Goal: Contribute content: Contribute content

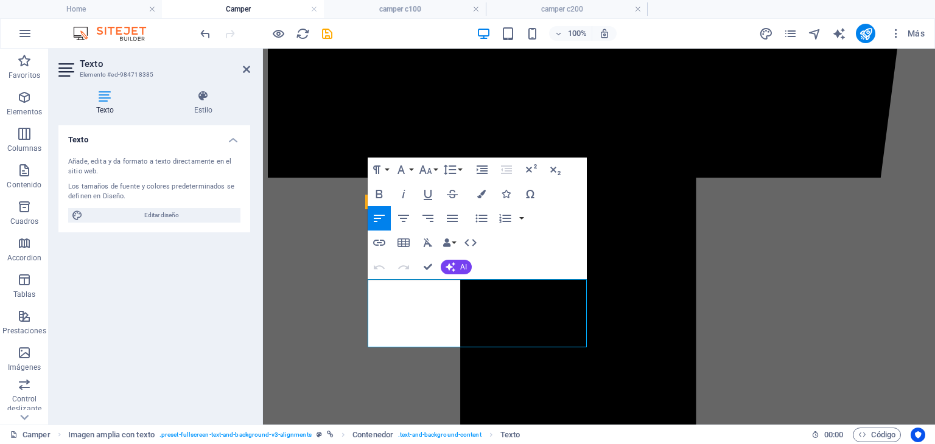
drag, startPoint x: 372, startPoint y: 285, endPoint x: 403, endPoint y: 293, distance: 32.0
drag, startPoint x: 369, startPoint y: 288, endPoint x: 563, endPoint y: 346, distance: 202.2
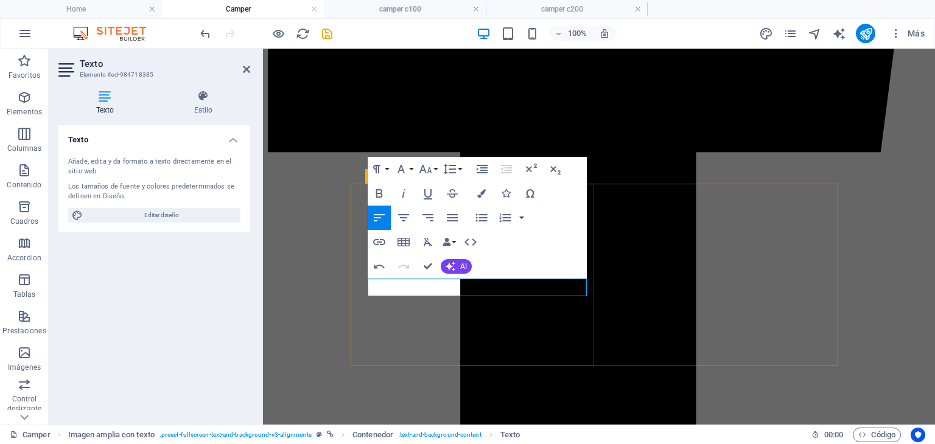
drag, startPoint x: 408, startPoint y: 289, endPoint x: 373, endPoint y: 289, distance: 35.3
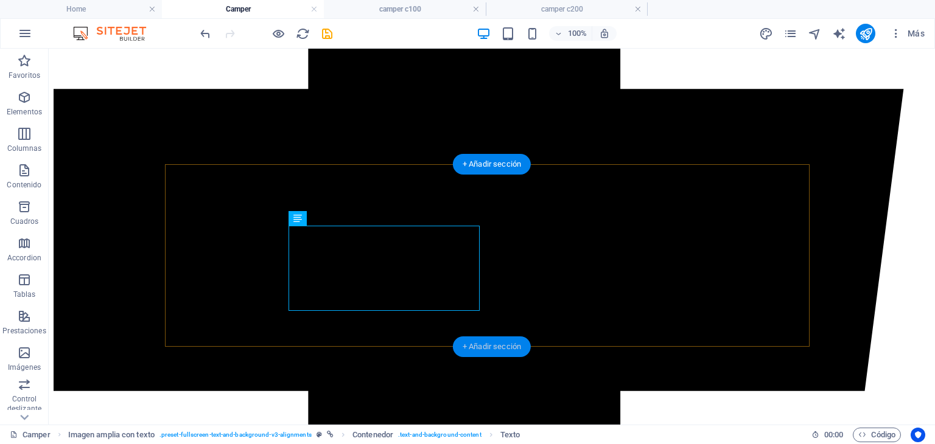
scroll to position [782, 0]
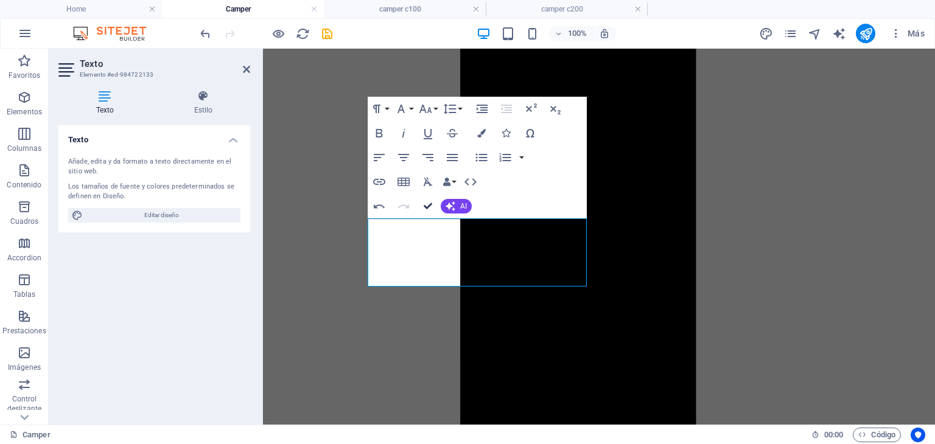
scroll to position [1025, 0]
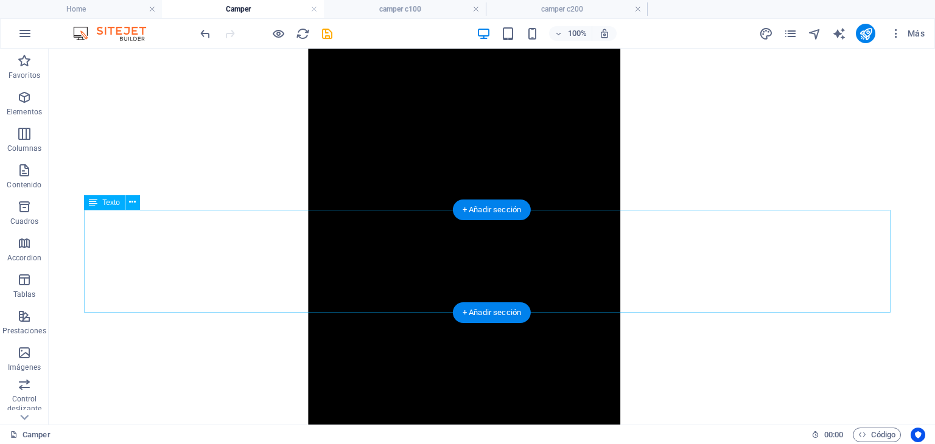
scroll to position [1390, 0]
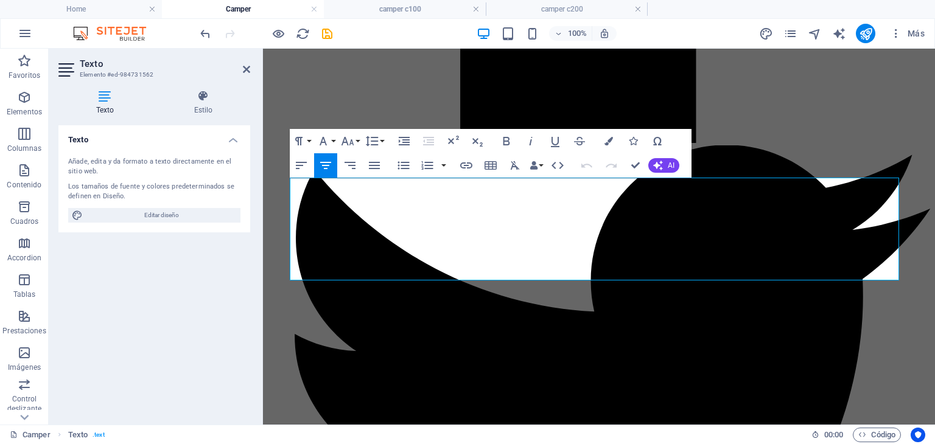
scroll to position [1369, 0]
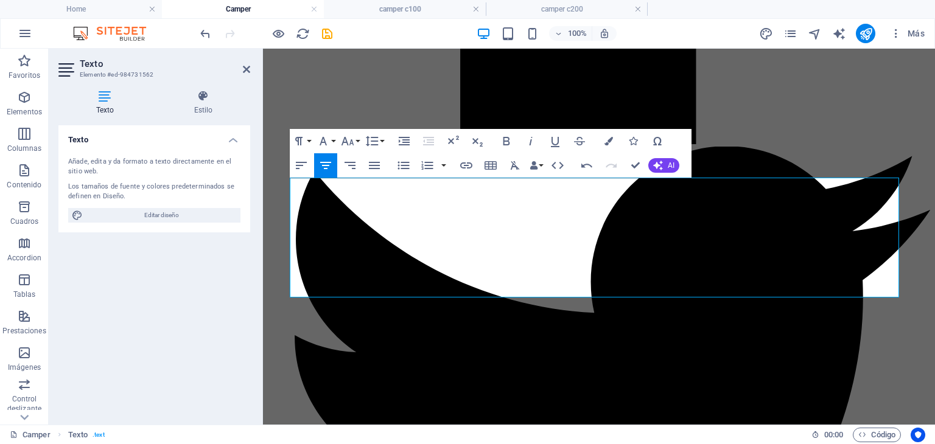
drag, startPoint x: 731, startPoint y: 205, endPoint x: 335, endPoint y: 222, distance: 395.4
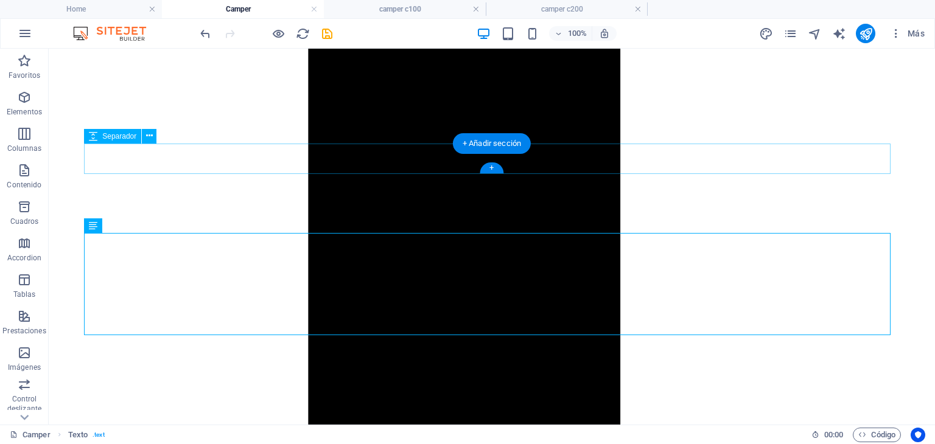
scroll to position [1330, 0]
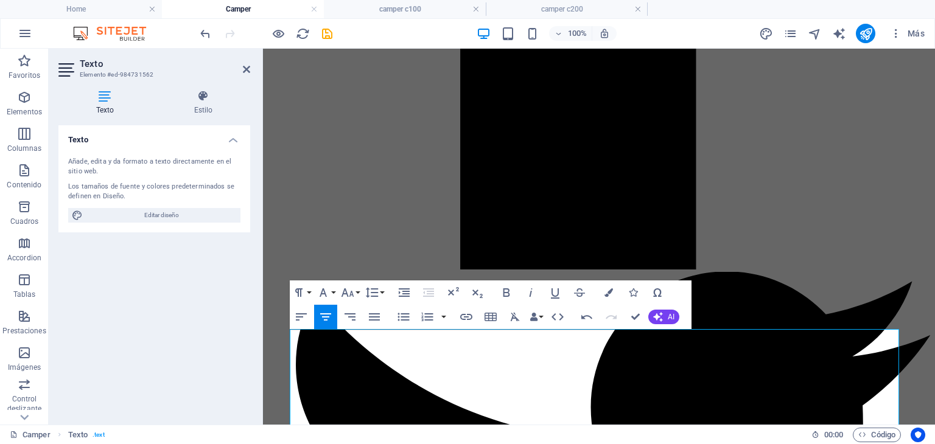
scroll to position [1247, 0]
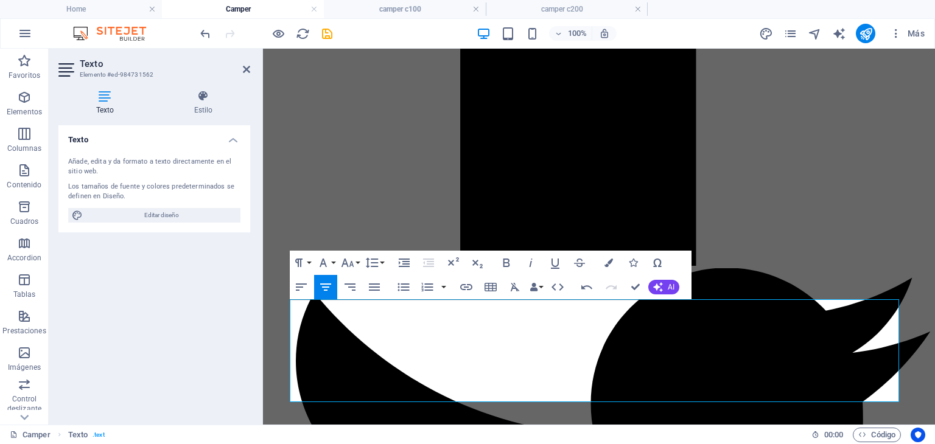
drag, startPoint x: 358, startPoint y: 311, endPoint x: 351, endPoint y: 311, distance: 7.3
drag, startPoint x: 517, startPoint y: 309, endPoint x: 750, endPoint y: 308, distance: 233.2
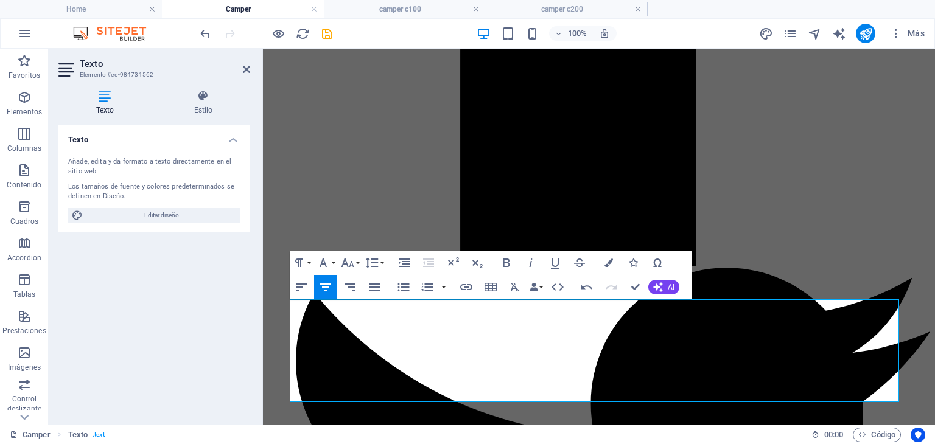
drag, startPoint x: 408, startPoint y: 323, endPoint x: 398, endPoint y: 326, distance: 10.2
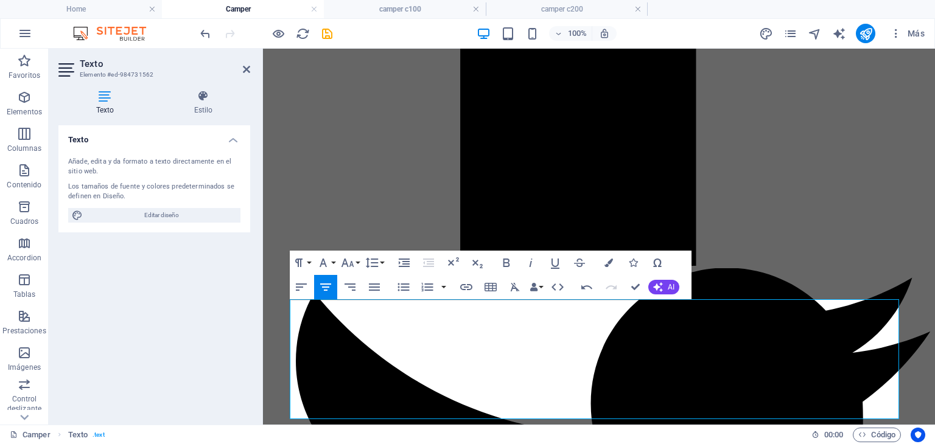
drag, startPoint x: 609, startPoint y: 377, endPoint x: 672, endPoint y: 363, distance: 64.8
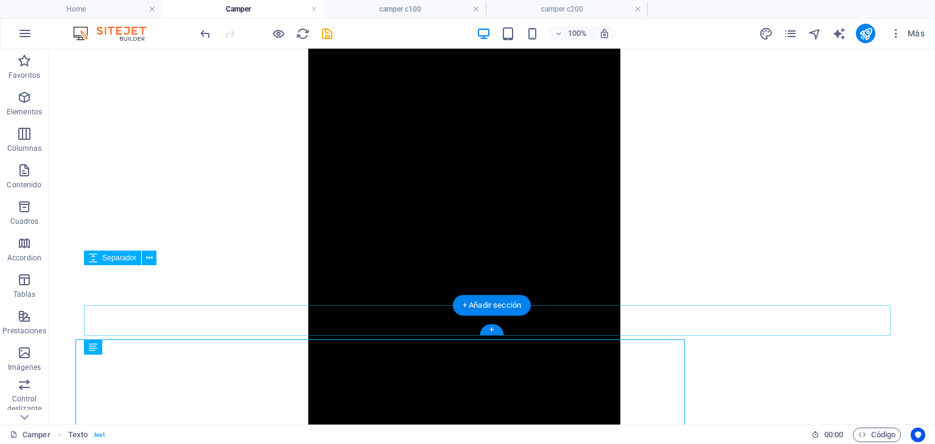
scroll to position [1207, 0]
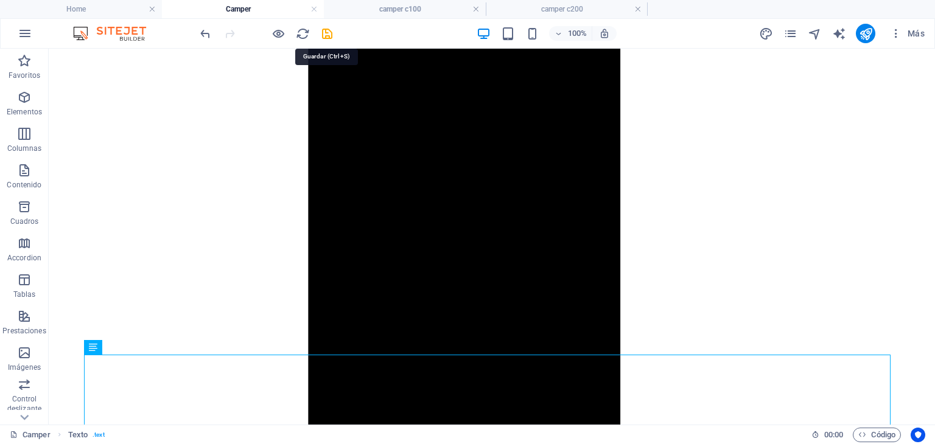
drag, startPoint x: 326, startPoint y: 30, endPoint x: 326, endPoint y: 37, distance: 6.7
click at [326, 30] on icon "save" at bounding box center [327, 34] width 14 height 14
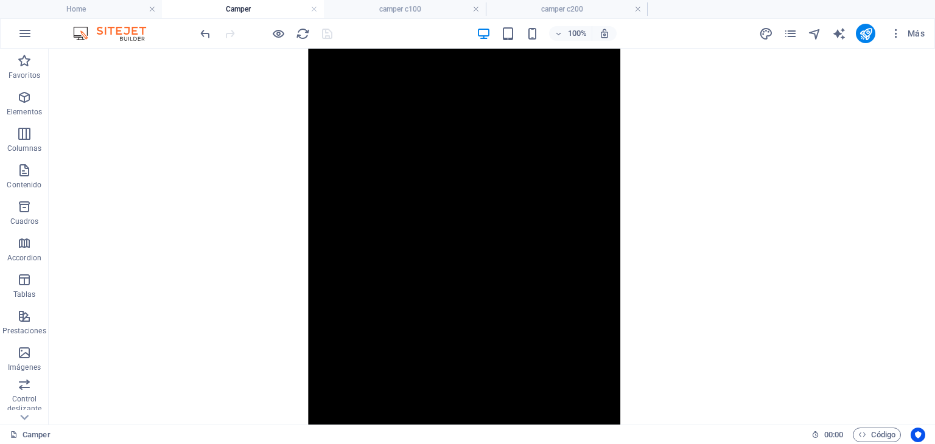
scroll to position [1451, 0]
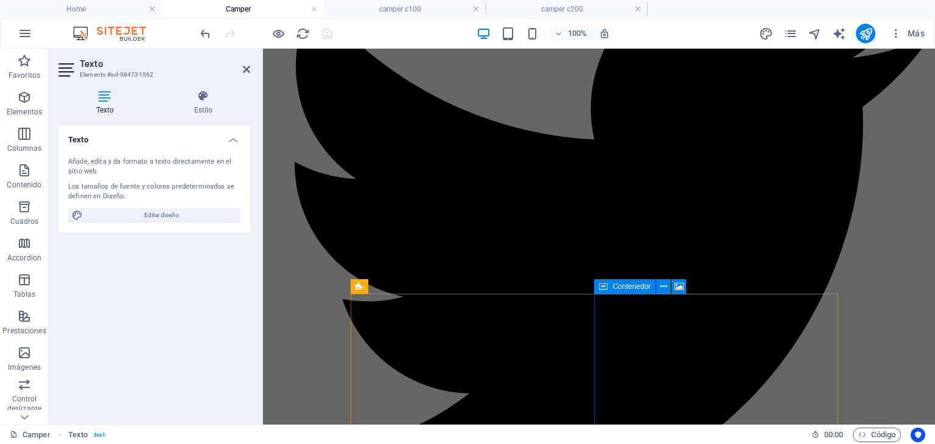
scroll to position [1369, 0]
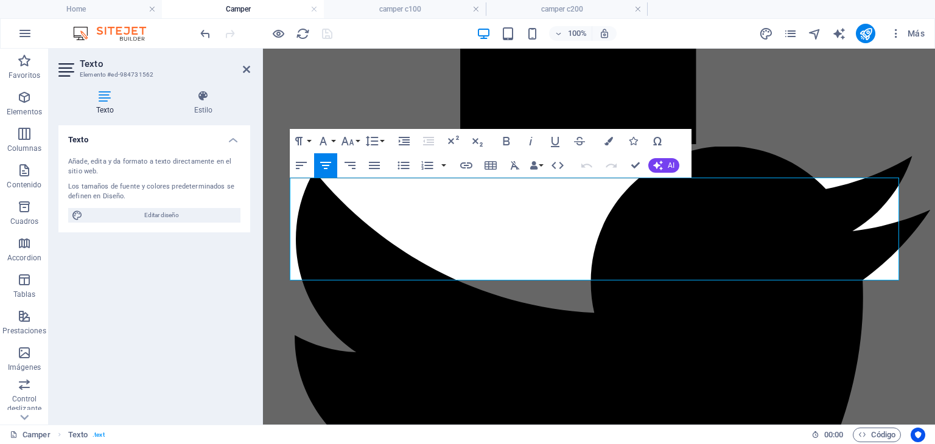
copy span "DESCUBRE EL MODELO QUE MAS TE ENTUSIASME Y HAZ CLICK EN ELLAS PARA CONOCER MAS …"
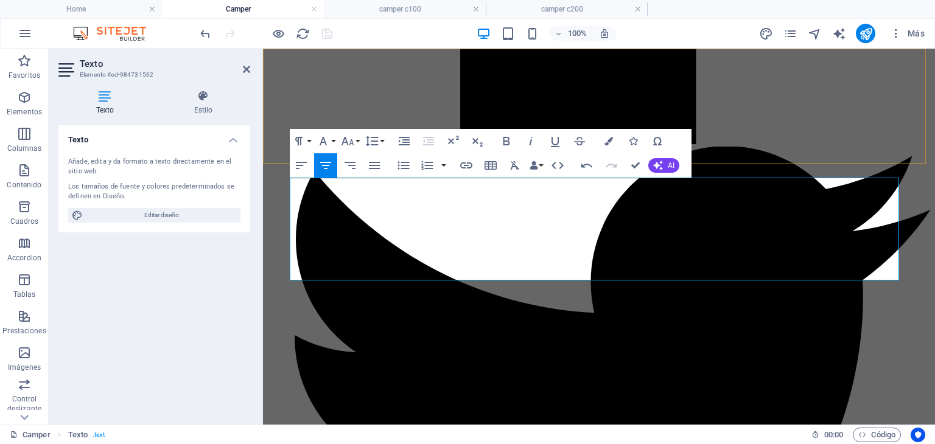
scroll to position [703, 2]
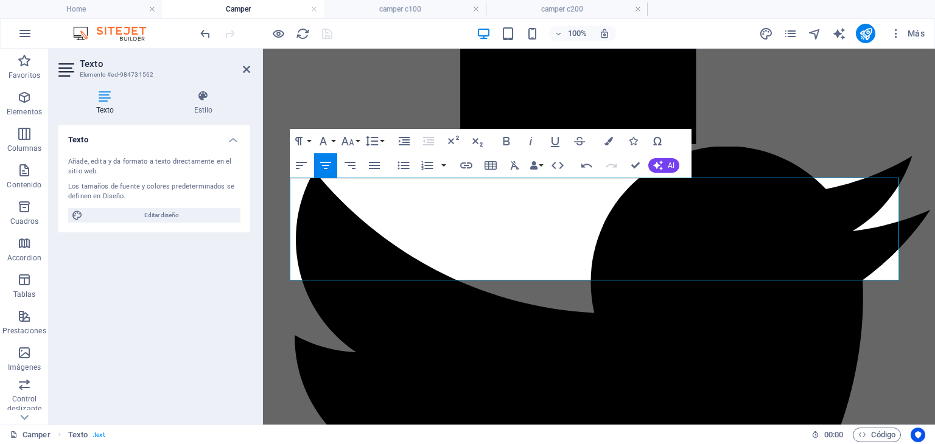
copy p "DESCUBRE EL MODELO QUE MÁS TE ENTUSIASME Y HAZ CLIC EN ELLA PARA CONOCER MÁS DE…"
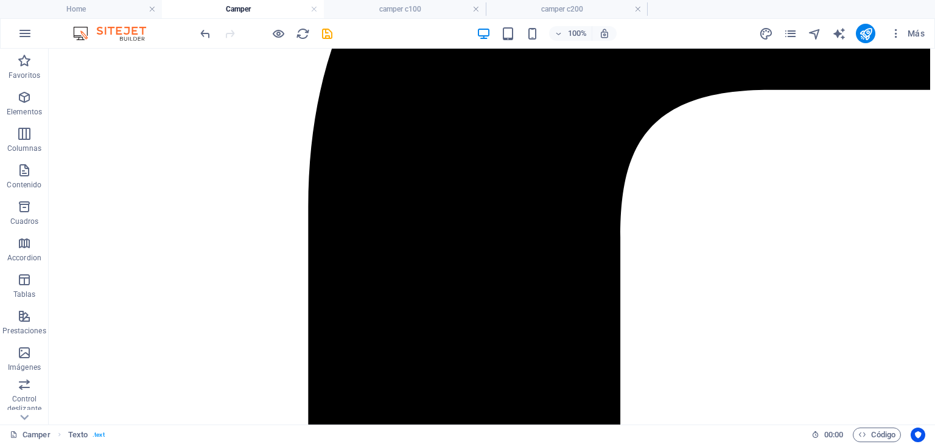
scroll to position [416, 0]
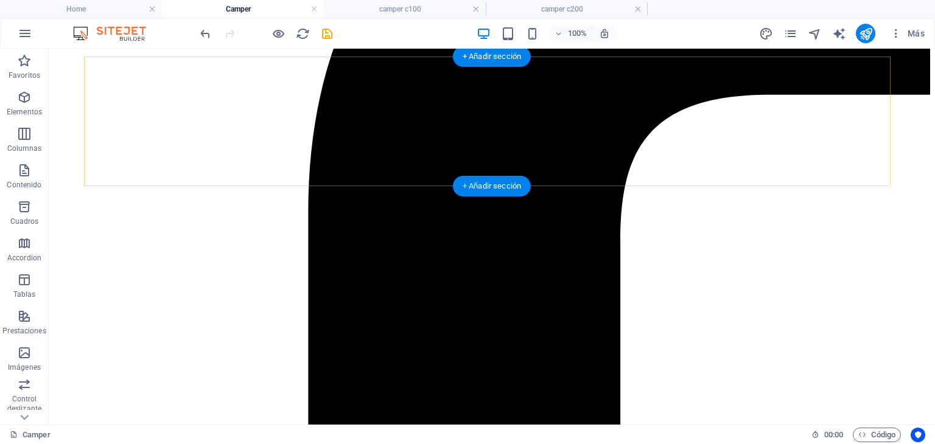
click at [504, 181] on div "+ Añadir sección" at bounding box center [492, 186] width 78 height 21
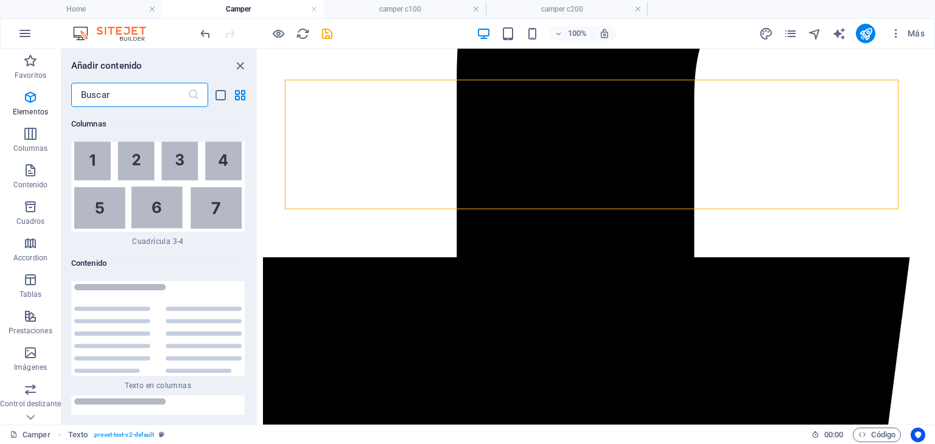
scroll to position [4071, 0]
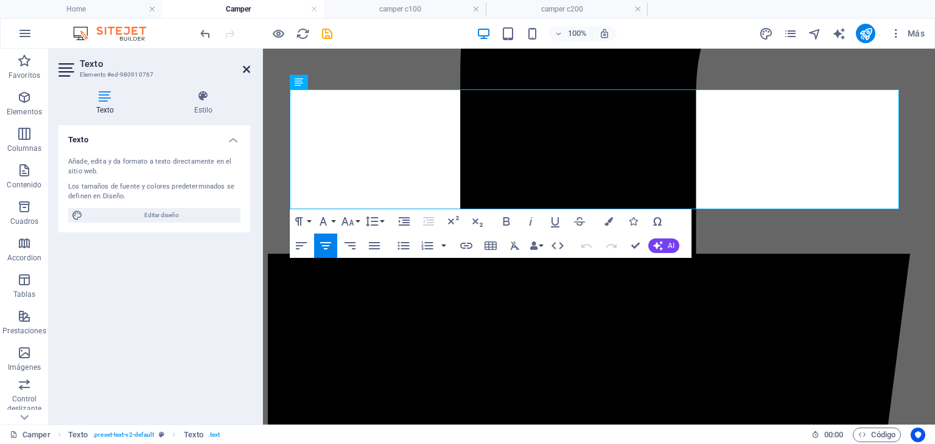
click at [245, 65] on icon at bounding box center [246, 70] width 7 height 10
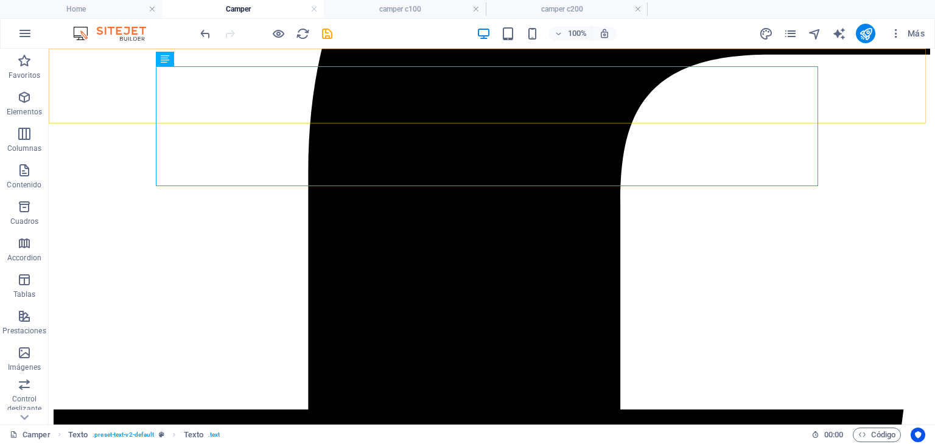
scroll to position [416, 0]
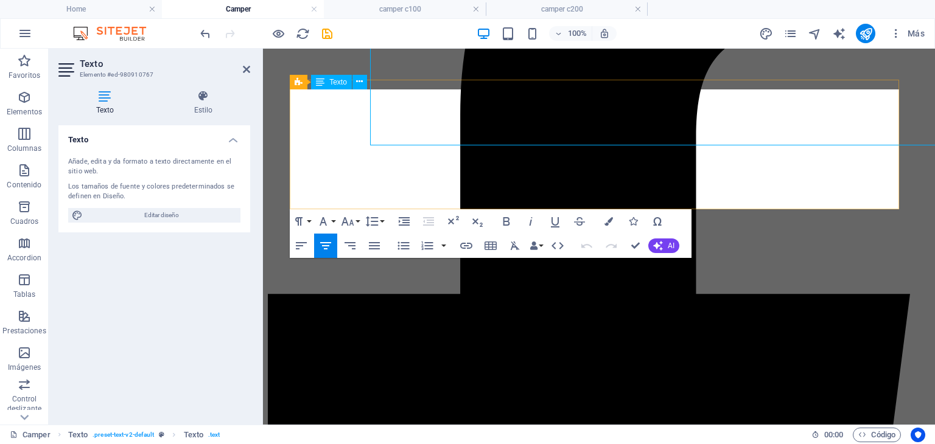
scroll to position [457, 0]
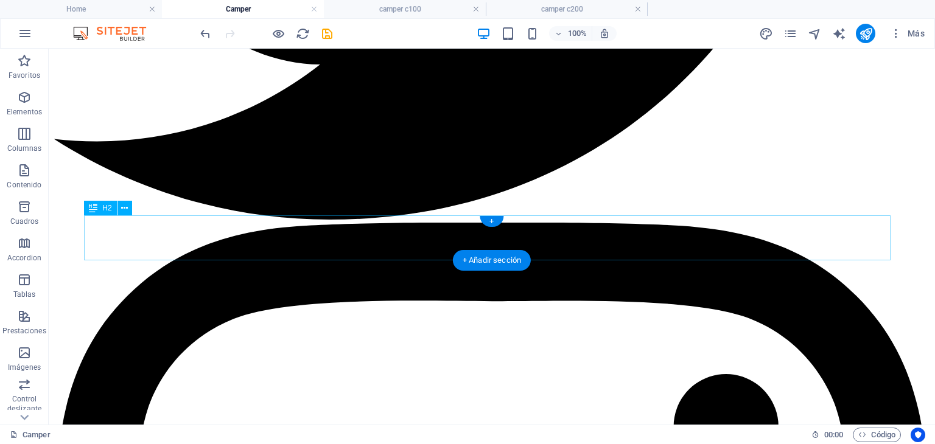
scroll to position [2425, 0]
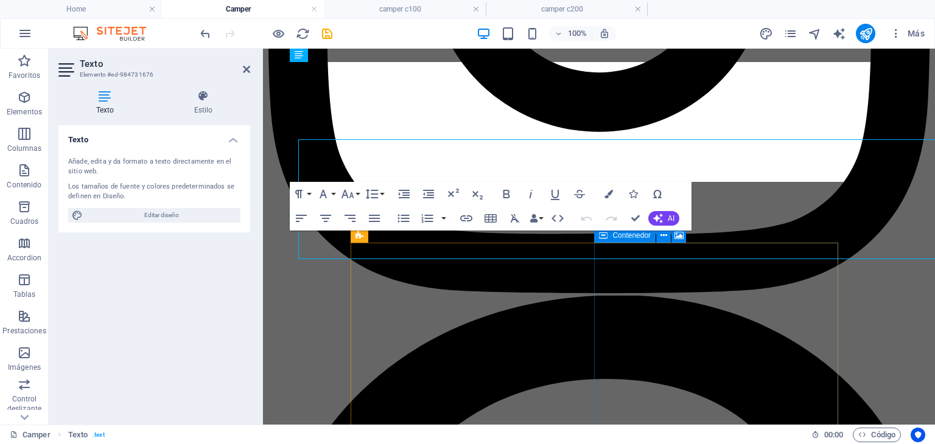
scroll to position [2466, 0]
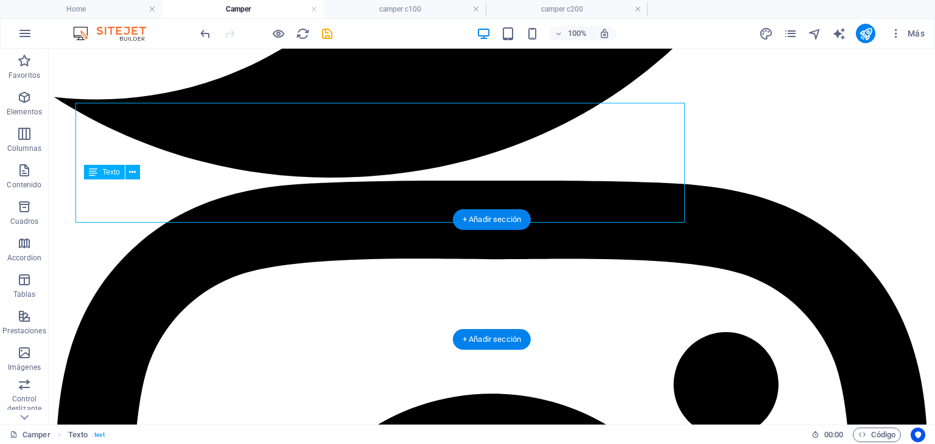
scroll to position [2425, 0]
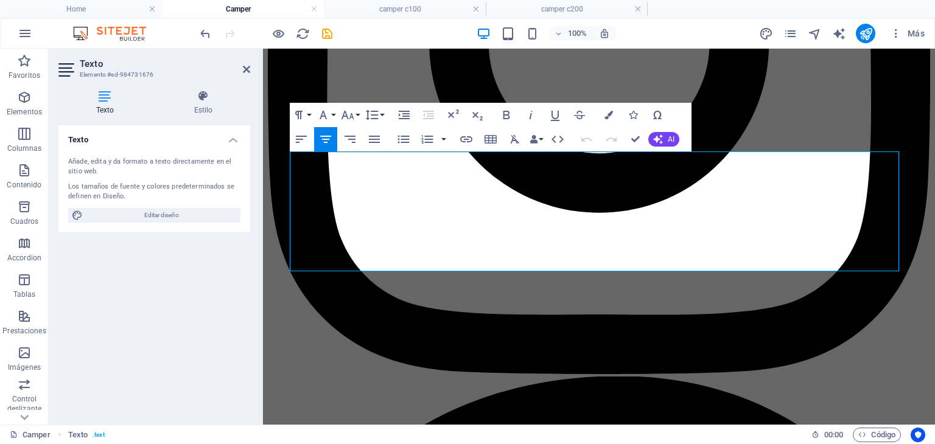
scroll to position [2344, 0]
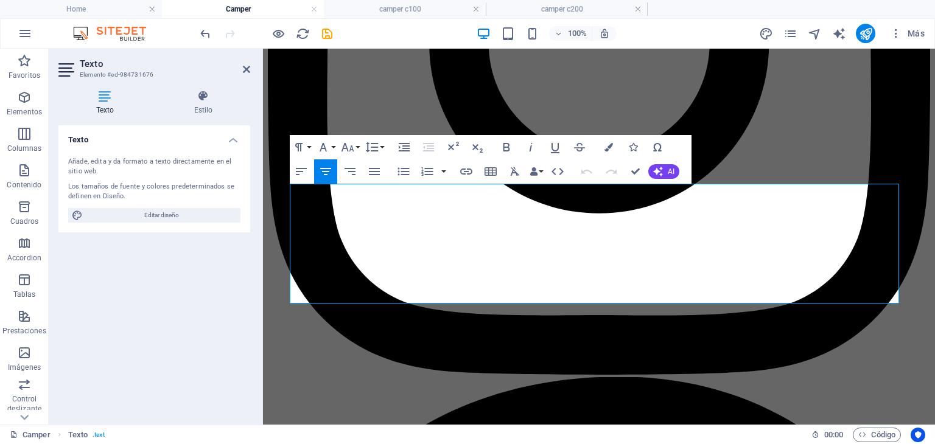
drag, startPoint x: 517, startPoint y: 208, endPoint x: 552, endPoint y: 219, distance: 36.4
drag, startPoint x: 318, startPoint y: 229, endPoint x: 324, endPoint y: 229, distance: 6.7
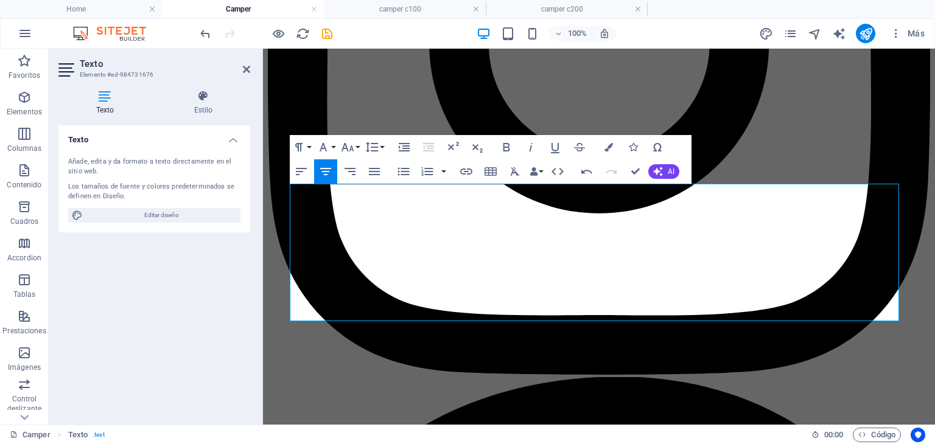
drag, startPoint x: 644, startPoint y: 223, endPoint x: 407, endPoint y: 244, distance: 237.8
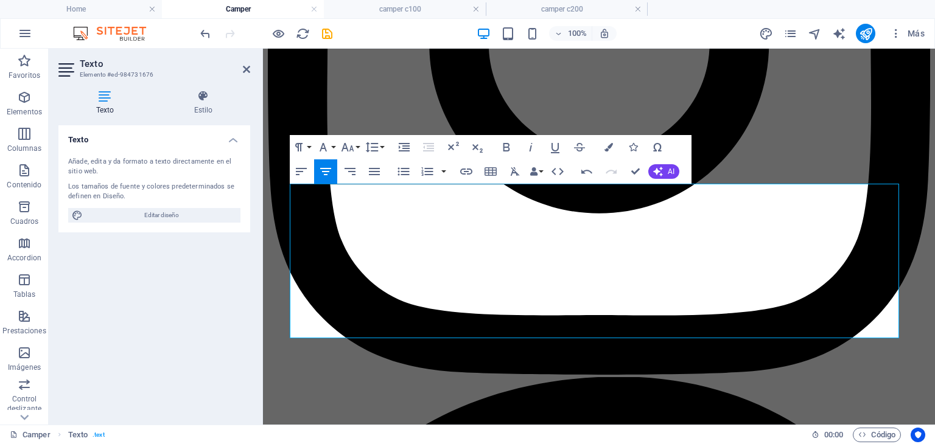
drag, startPoint x: 693, startPoint y: 247, endPoint x: 667, endPoint y: 231, distance: 30.8
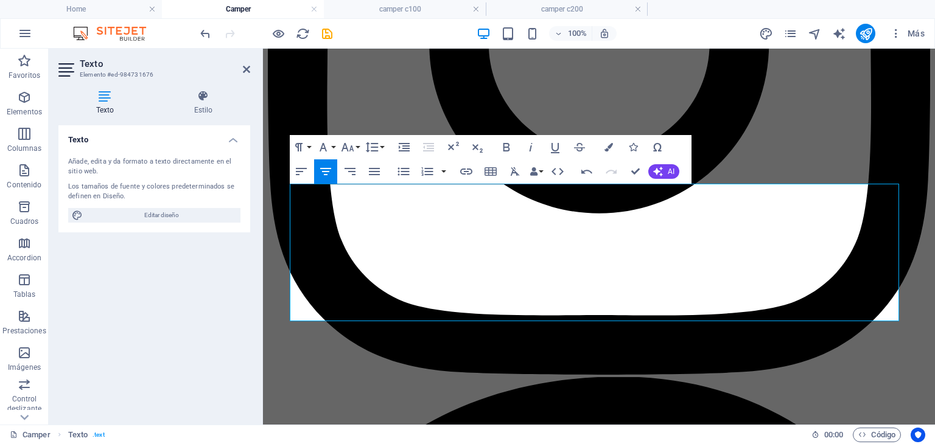
drag, startPoint x: 636, startPoint y: 230, endPoint x: 741, endPoint y: 240, distance: 105.9
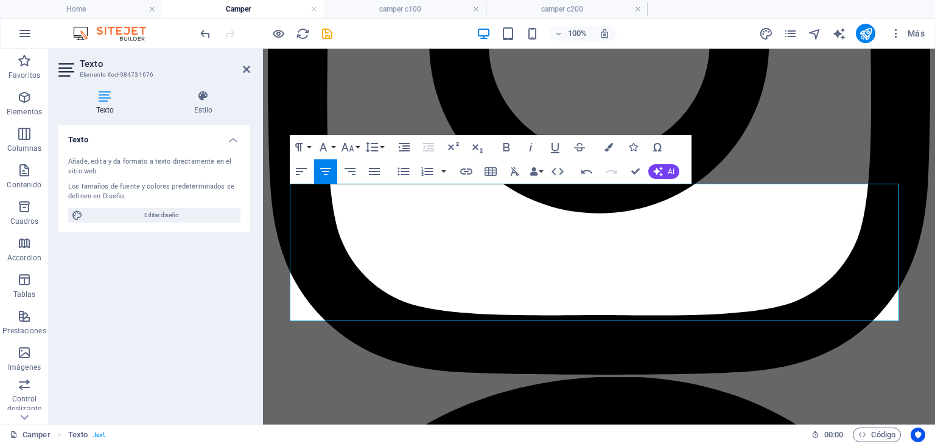
drag, startPoint x: 855, startPoint y: 225, endPoint x: 868, endPoint y: 225, distance: 13.4
drag, startPoint x: 698, startPoint y: 247, endPoint x: 722, endPoint y: 245, distance: 23.8
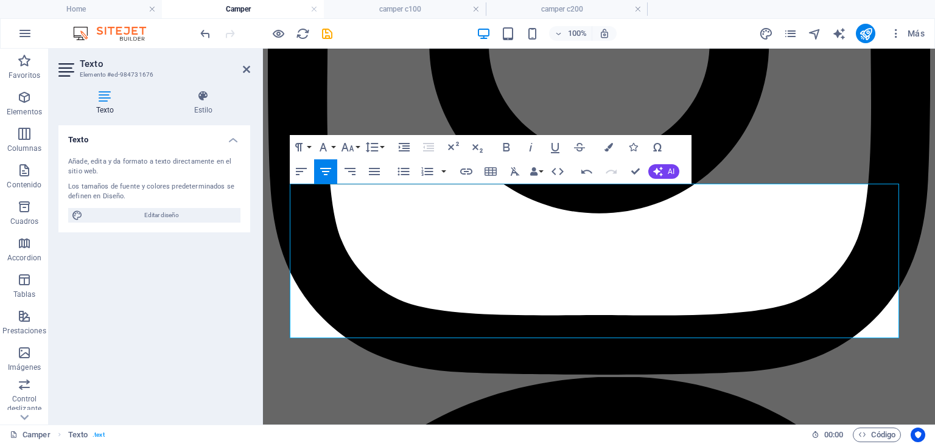
drag, startPoint x: 772, startPoint y: 245, endPoint x: 868, endPoint y: 242, distance: 95.6
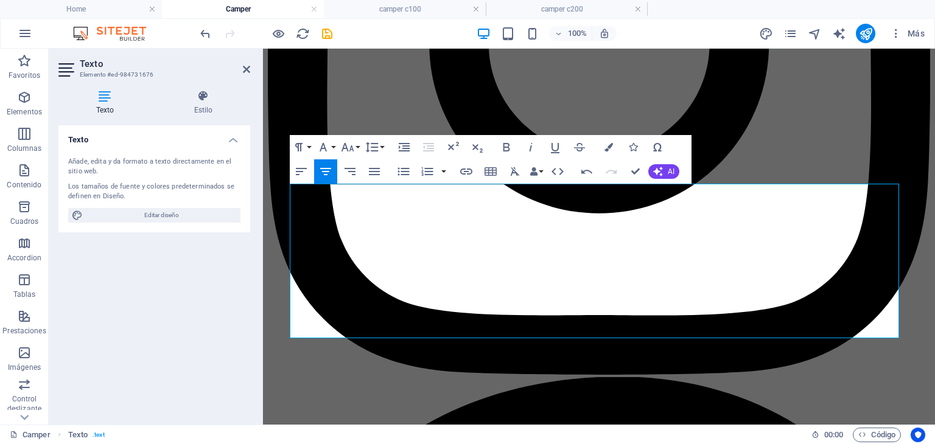
drag, startPoint x: 539, startPoint y: 208, endPoint x: 416, endPoint y: 253, distance: 131.2
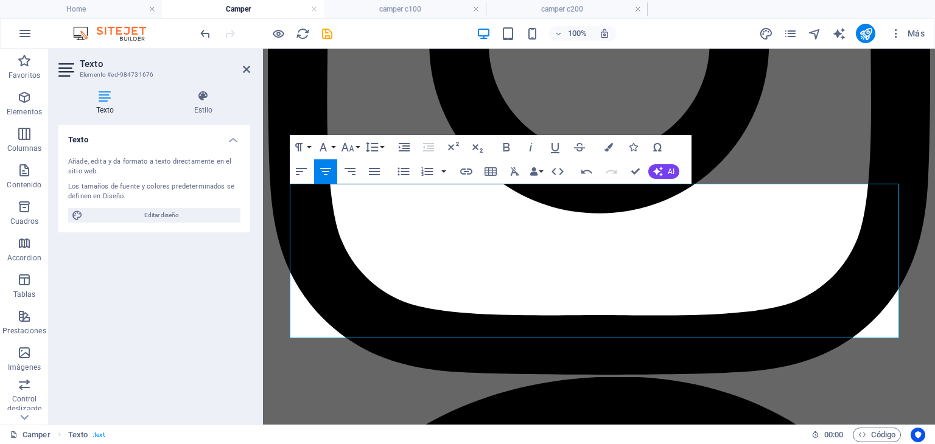
drag, startPoint x: 431, startPoint y: 244, endPoint x: 516, endPoint y: 238, distance: 85.4
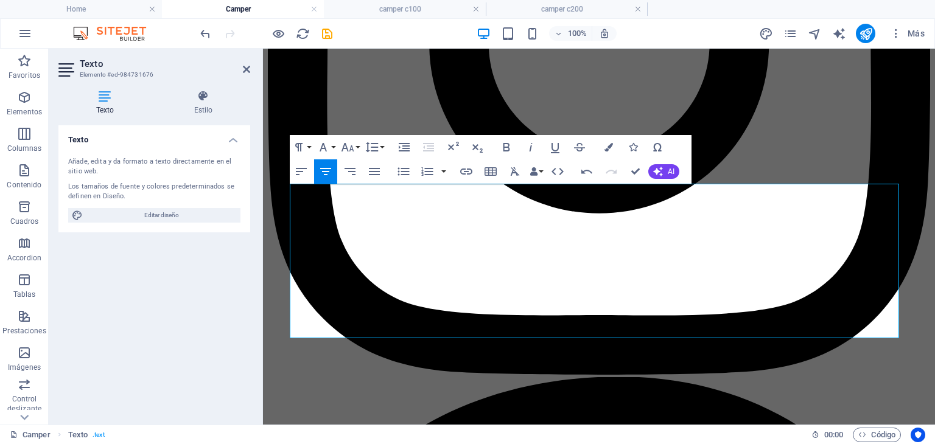
drag, startPoint x: 440, startPoint y: 246, endPoint x: 514, endPoint y: 245, distance: 74.3
drag, startPoint x: 524, startPoint y: 245, endPoint x: 524, endPoint y: 254, distance: 9.1
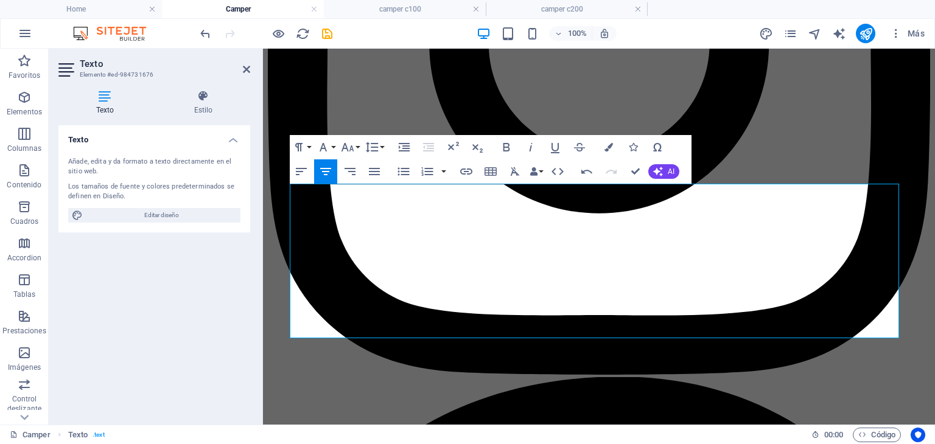
drag, startPoint x: 642, startPoint y: 245, endPoint x: 667, endPoint y: 245, distance: 24.4
drag, startPoint x: 363, startPoint y: 281, endPoint x: 429, endPoint y: 279, distance: 65.8
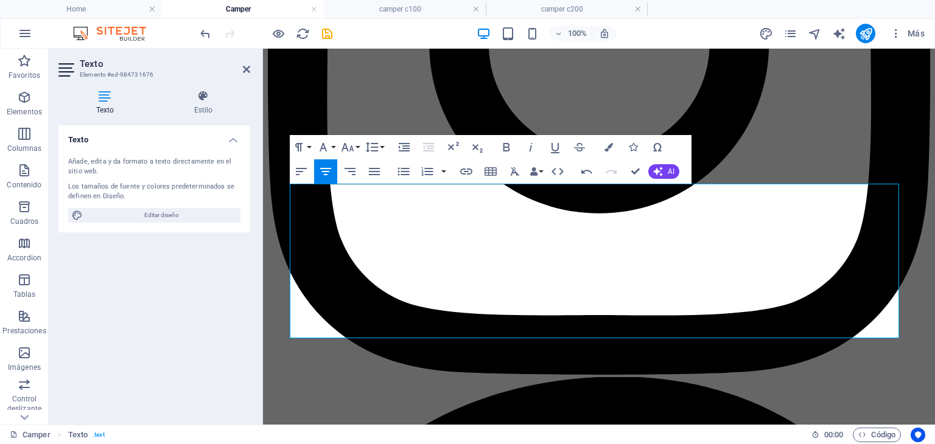
drag, startPoint x: 740, startPoint y: 280, endPoint x: 858, endPoint y: 299, distance: 119.6
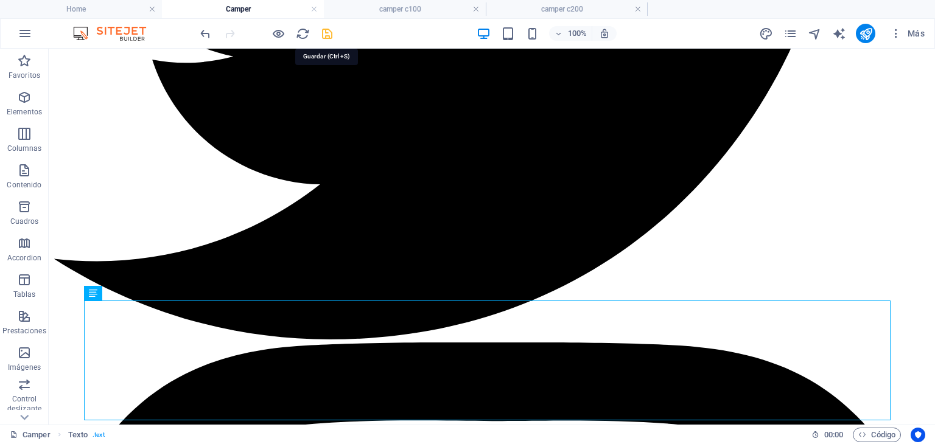
click at [329, 35] on icon "save" at bounding box center [327, 34] width 14 height 14
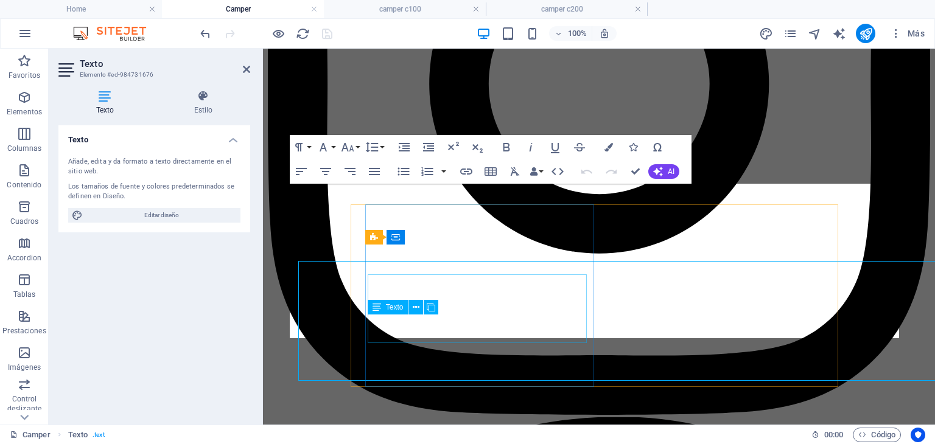
scroll to position [2344, 0]
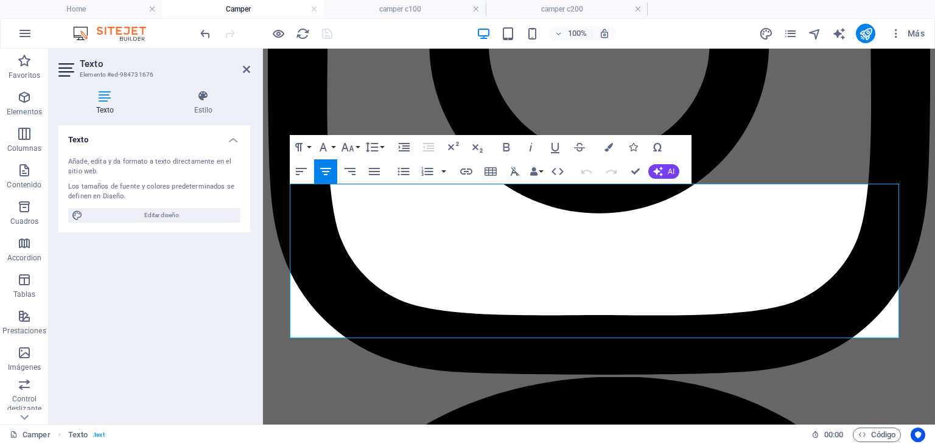
copy span "Son fabricadas en diferentes materiales, como madera, cuero, fibra [PERSON_NAME…"
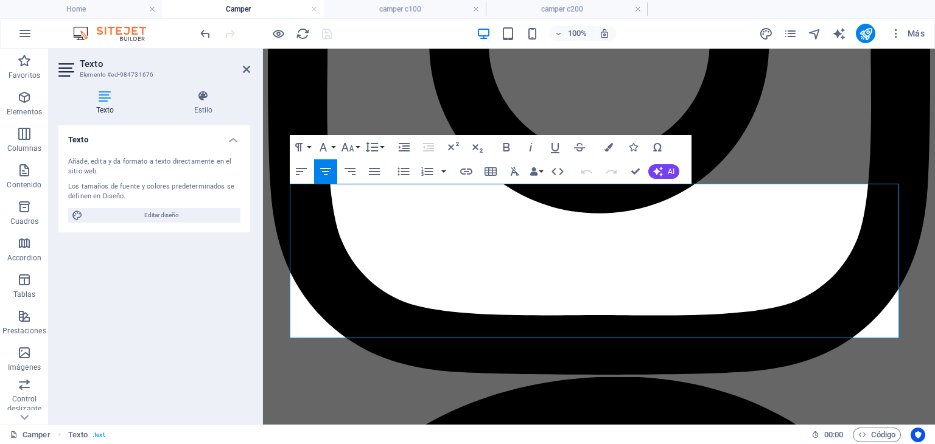
drag, startPoint x: 667, startPoint y: 296, endPoint x: 272, endPoint y: 211, distance: 403.5
copy div "Otra variante de casa rodante, es el proceso de camperización de un furgón o ve…"
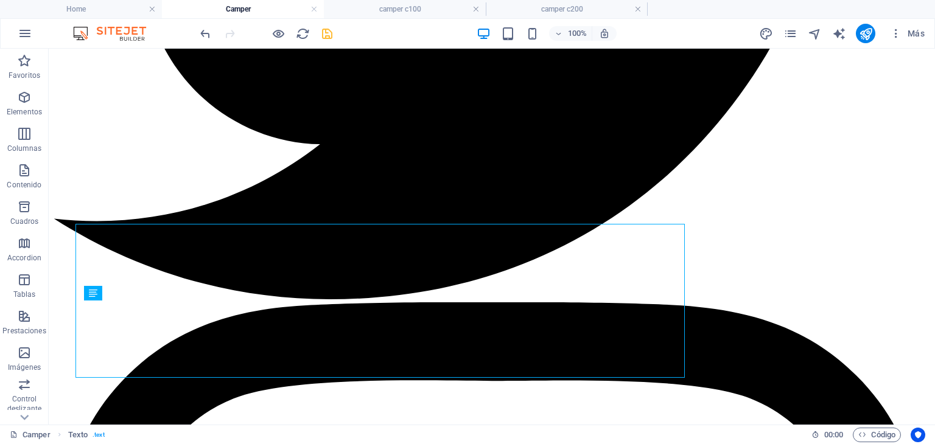
scroll to position [2304, 0]
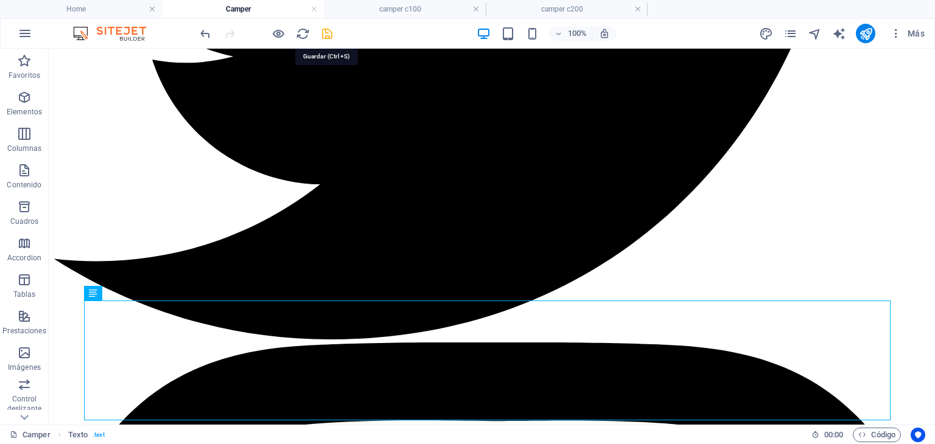
click at [326, 35] on icon "save" at bounding box center [327, 34] width 14 height 14
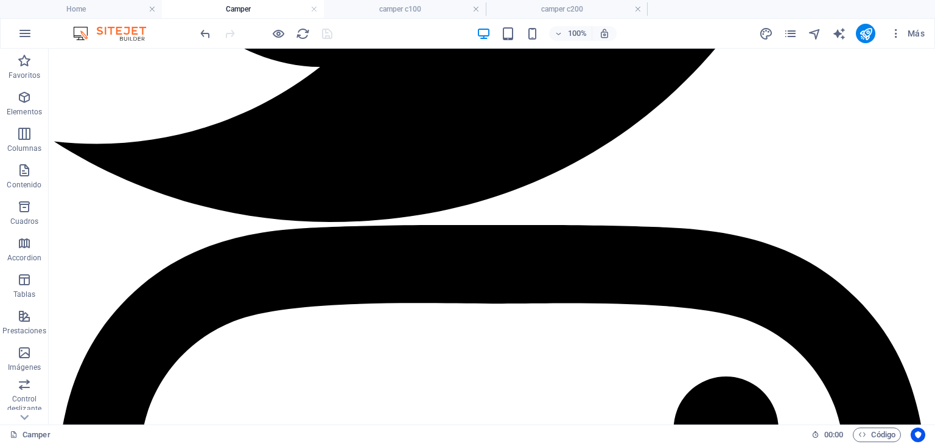
scroll to position [2425, 0]
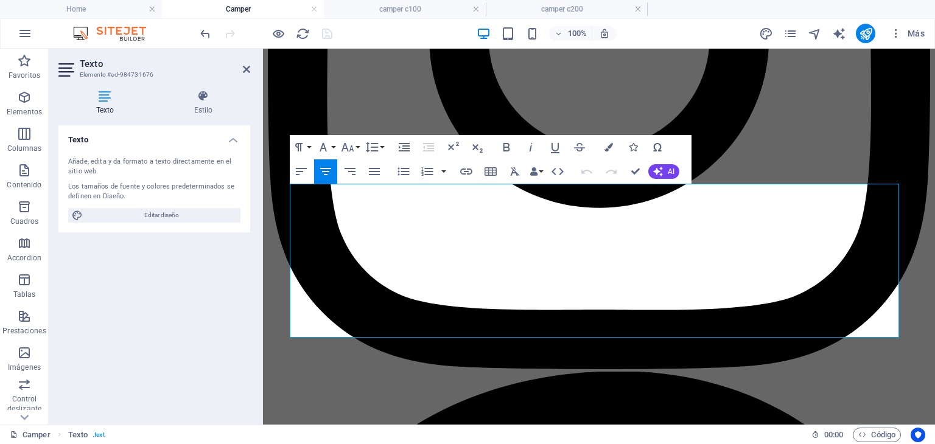
scroll to position [2344, 0]
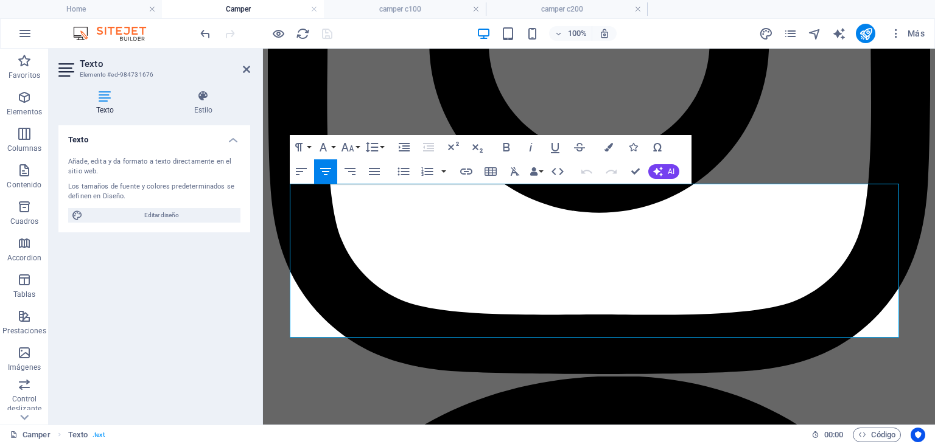
drag, startPoint x: 678, startPoint y: 328, endPoint x: 665, endPoint y: 331, distance: 13.0
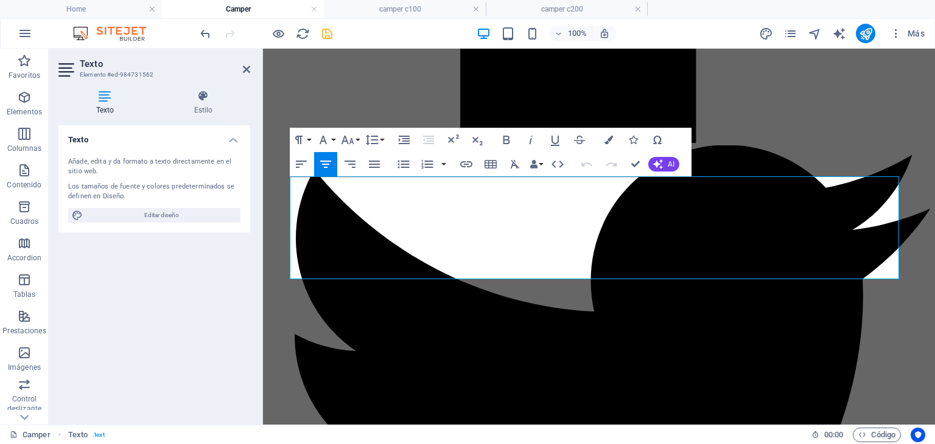
drag, startPoint x: 676, startPoint y: 270, endPoint x: 667, endPoint y: 271, distance: 8.5
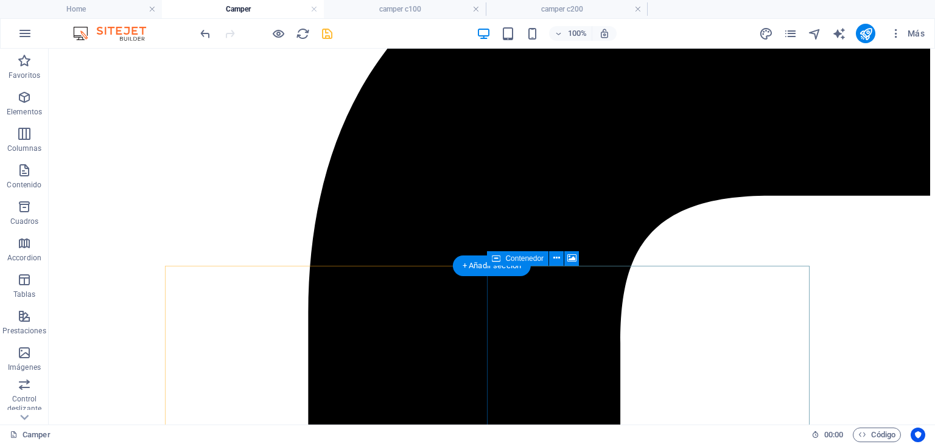
scroll to position [295, 0]
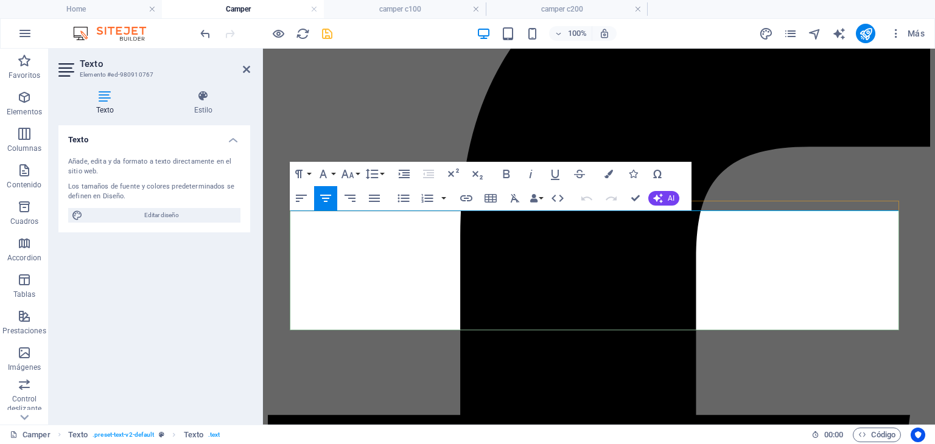
scroll to position [335, 0]
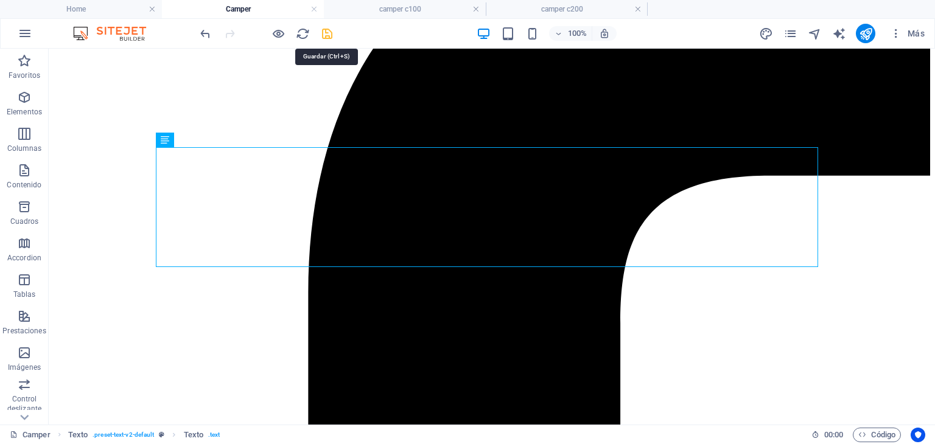
click at [324, 33] on icon "save" at bounding box center [327, 34] width 14 height 14
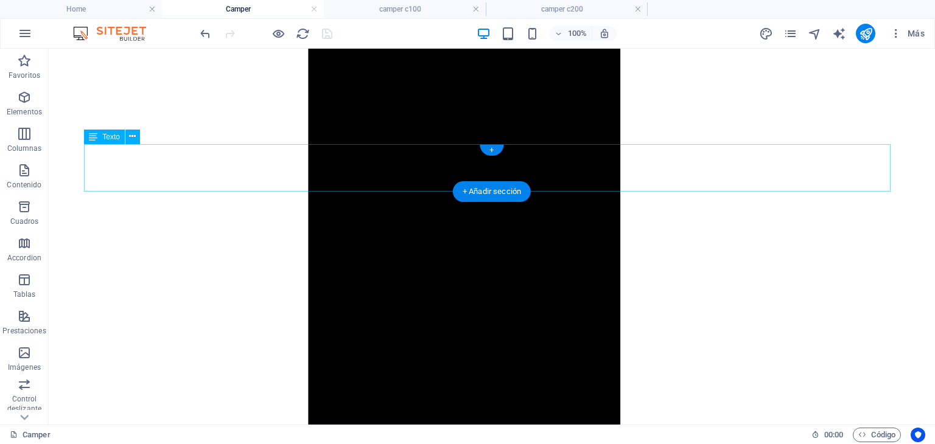
scroll to position [1370, 0]
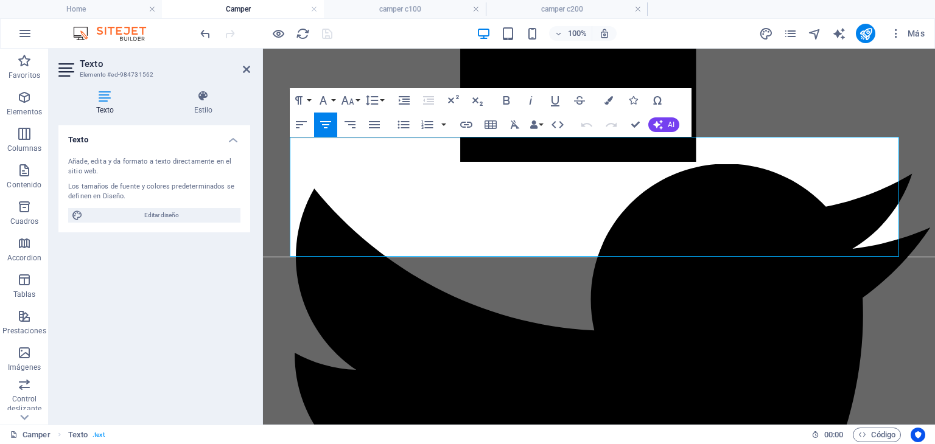
scroll to position [1349, 0]
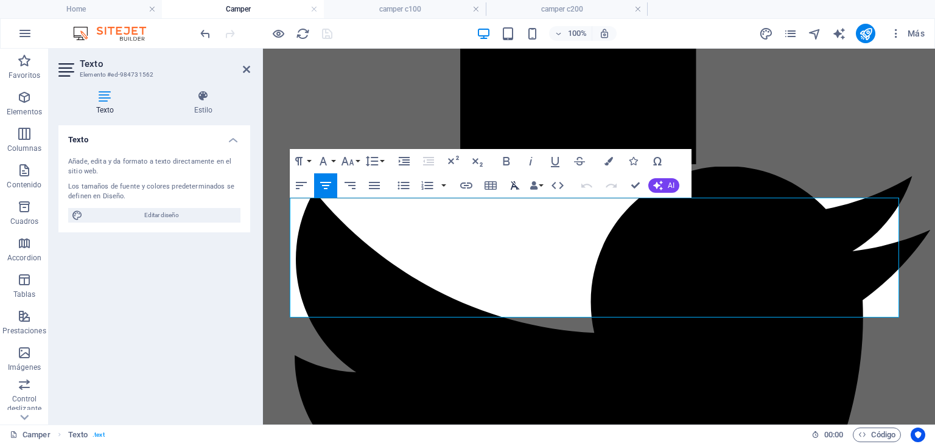
click at [521, 186] on icon "button" at bounding box center [515, 185] width 15 height 15
drag, startPoint x: 655, startPoint y: 223, endPoint x: 728, endPoint y: 221, distance: 73.1
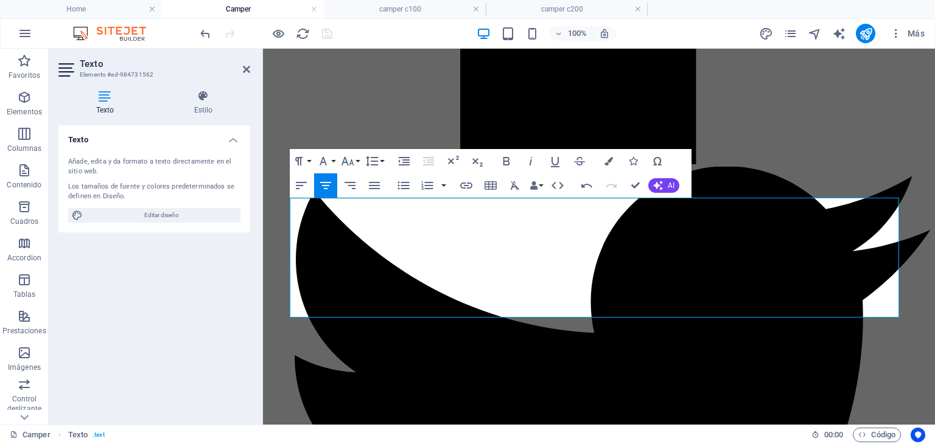
drag, startPoint x: 720, startPoint y: 225, endPoint x: 652, endPoint y: 228, distance: 68.3
drag, startPoint x: 673, startPoint y: 222, endPoint x: 777, endPoint y: 217, distance: 104.2
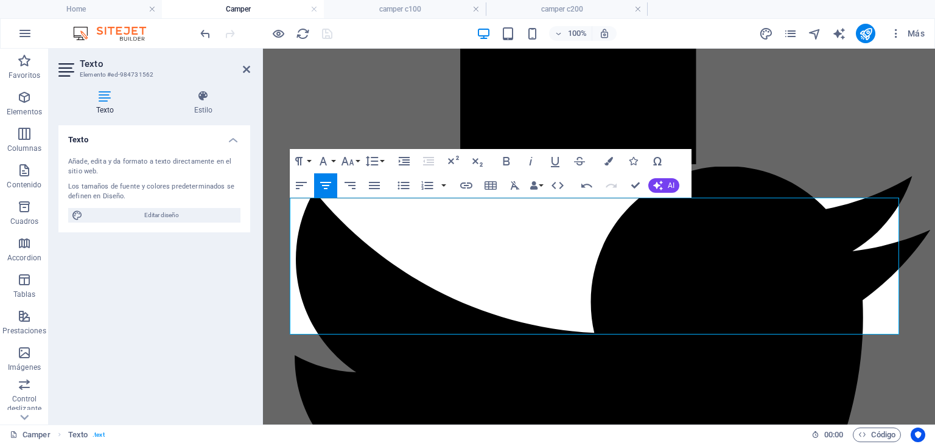
drag, startPoint x: 621, startPoint y: 254, endPoint x: 614, endPoint y: 254, distance: 7.3
drag, startPoint x: 709, startPoint y: 257, endPoint x: 767, endPoint y: 256, distance: 58.4
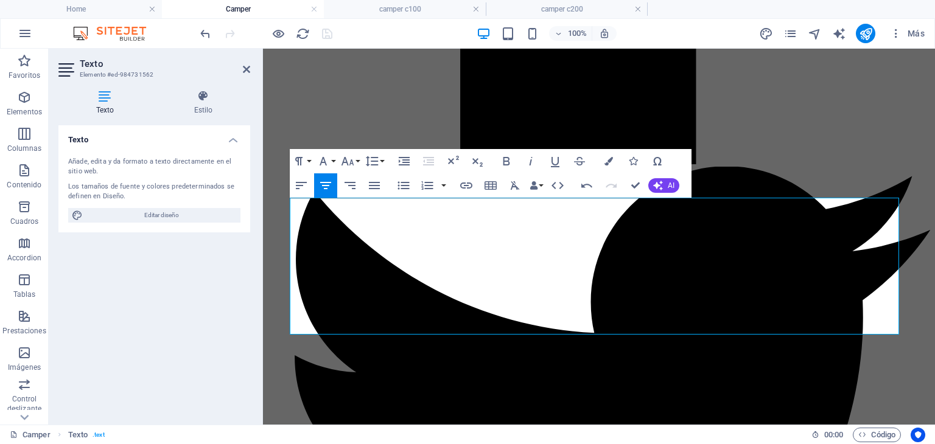
drag, startPoint x: 768, startPoint y: 254, endPoint x: 667, endPoint y: 259, distance: 101.8
drag, startPoint x: 720, startPoint y: 256, endPoint x: 737, endPoint y: 259, distance: 17.2
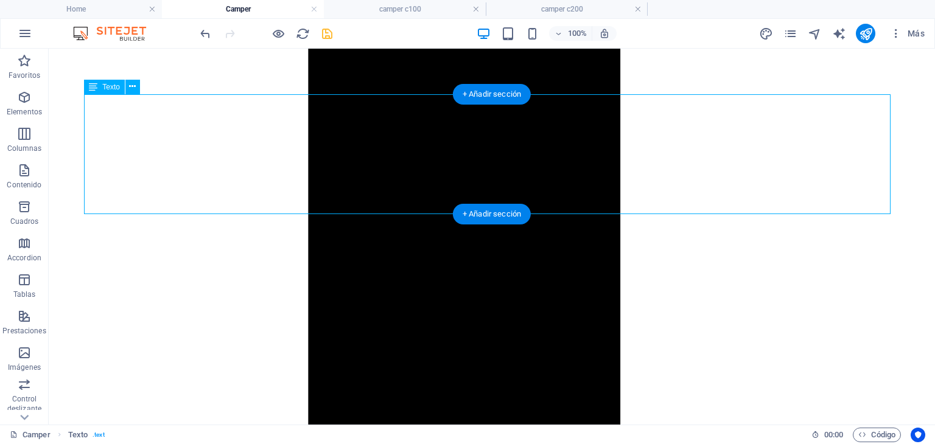
scroll to position [1431, 0]
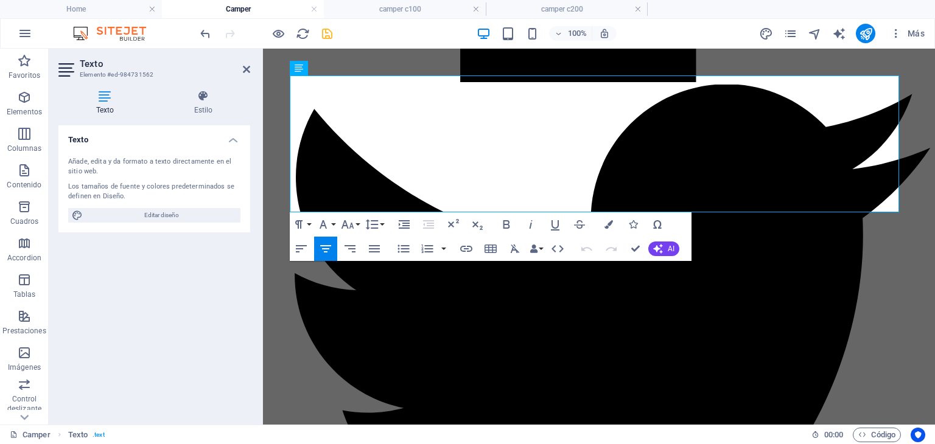
scroll to position [1471, 0]
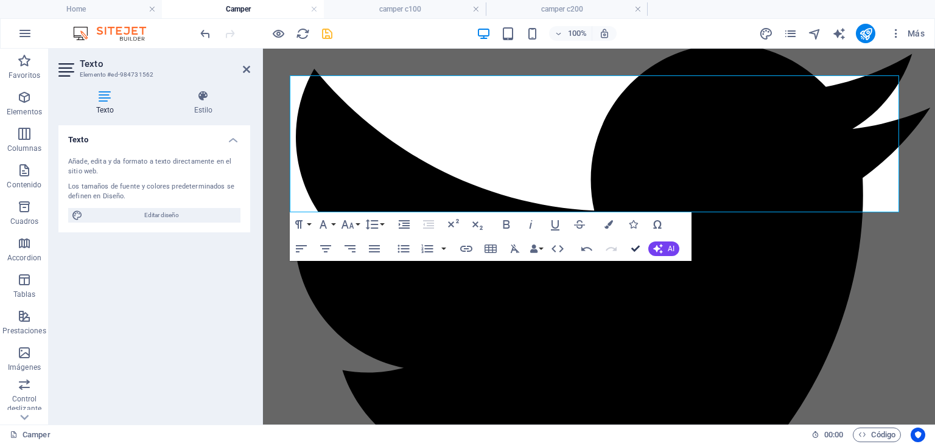
scroll to position [1431, 0]
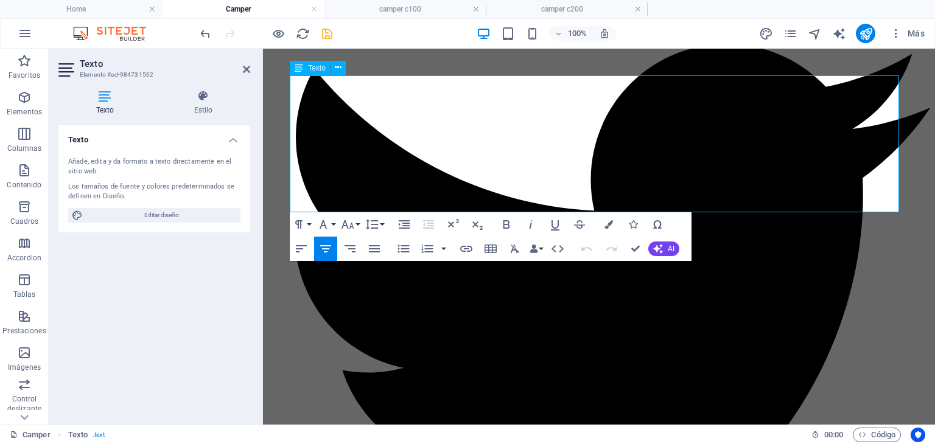
copy p "ACONTINUACION DESCUBRE EL MODELO QUE MÁS TE ENTUSIASME Y HAZ CLIC EN EL PARA CO…"
drag, startPoint x: 411, startPoint y: 203, endPoint x: 310, endPoint y: 206, distance: 100.5
copy p "ACONTINUACIÓN"
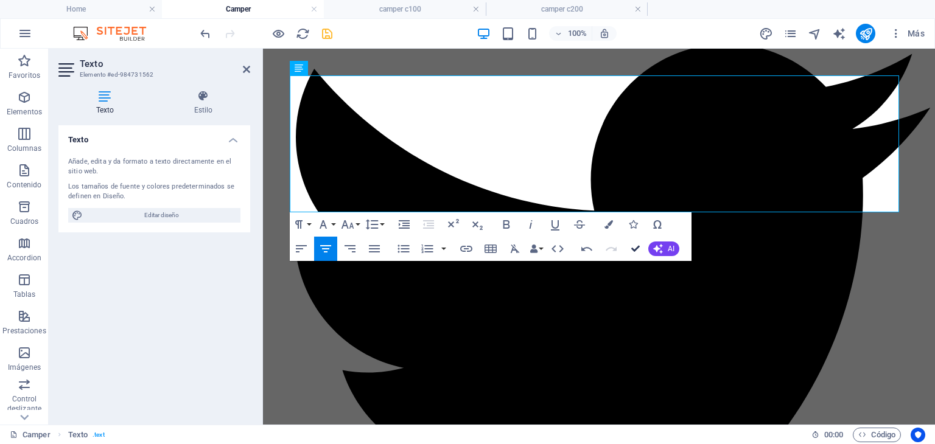
drag, startPoint x: 637, startPoint y: 249, endPoint x: 587, endPoint y: 200, distance: 69.7
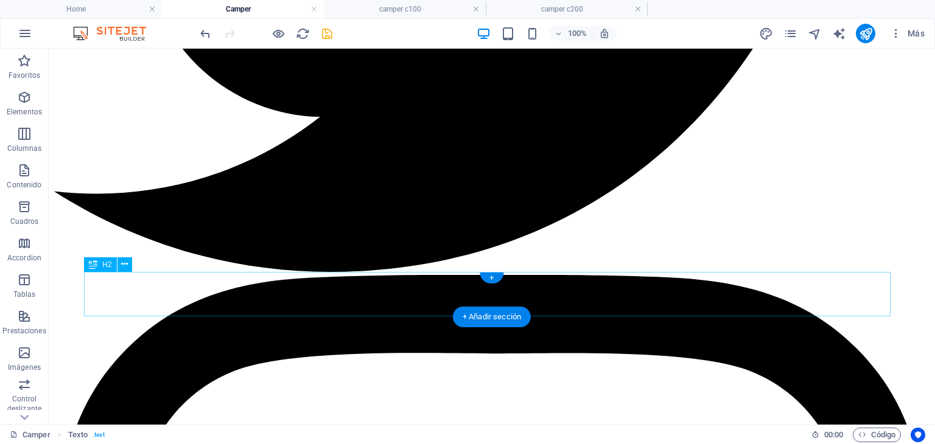
scroll to position [2466, 0]
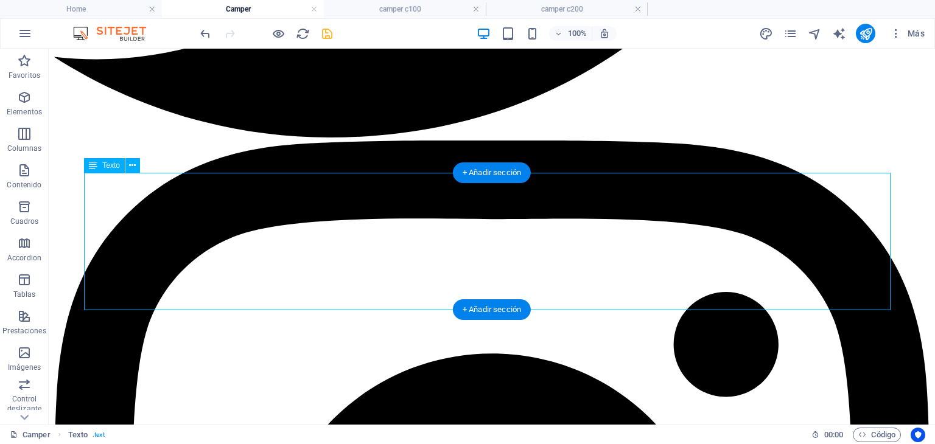
scroll to position [2466, 0]
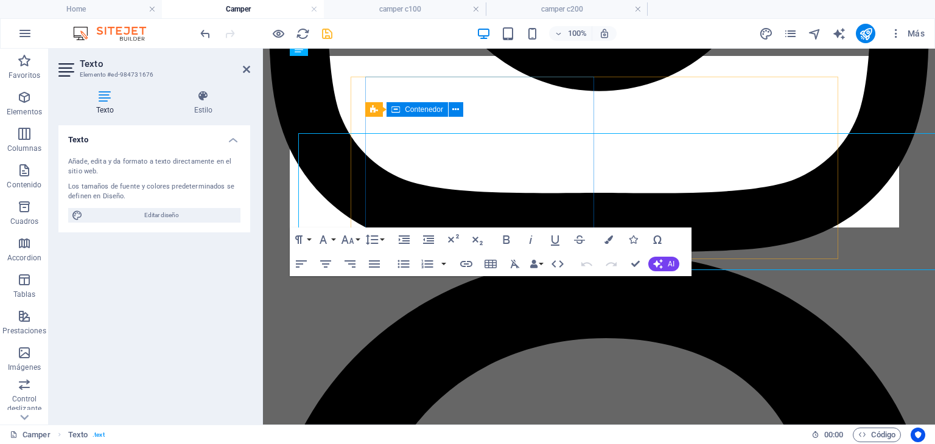
scroll to position [2506, 0]
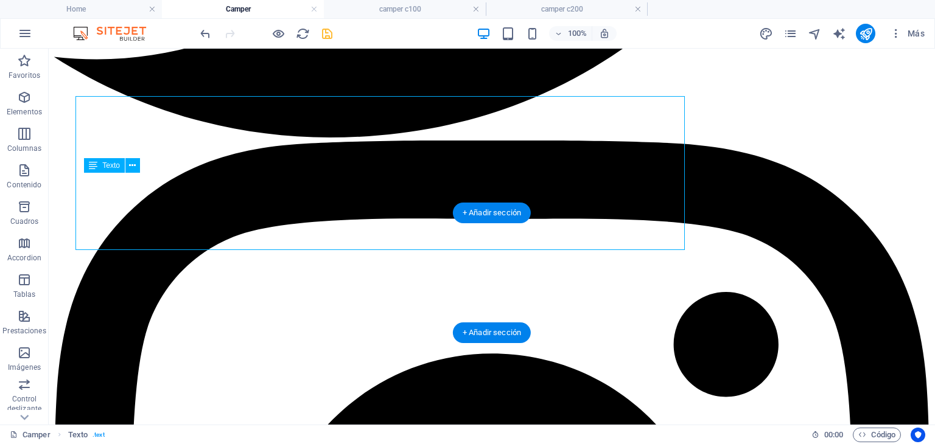
scroll to position [2466, 0]
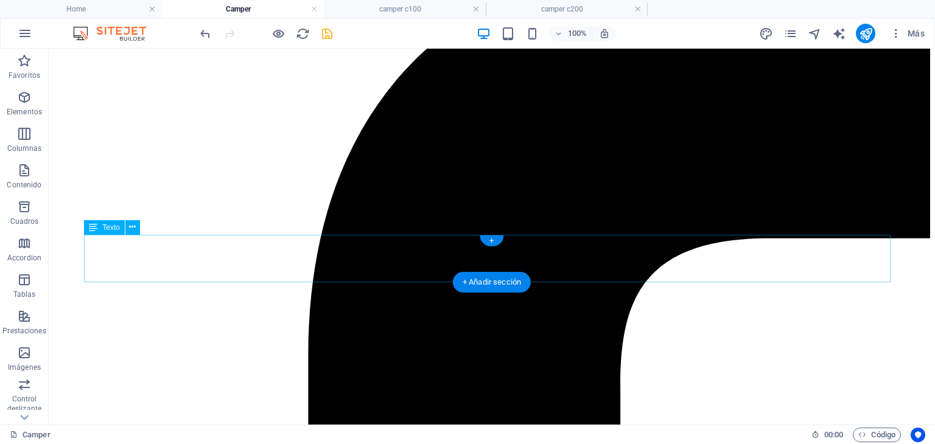
scroll to position [275, 0]
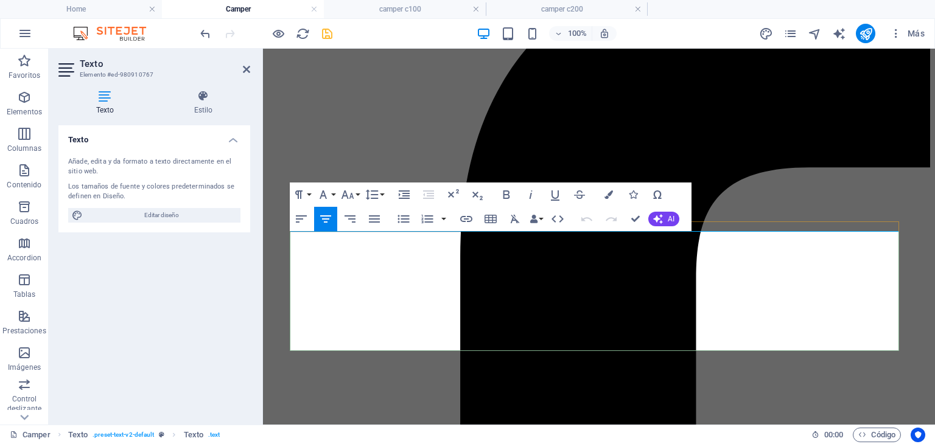
scroll to position [315, 0]
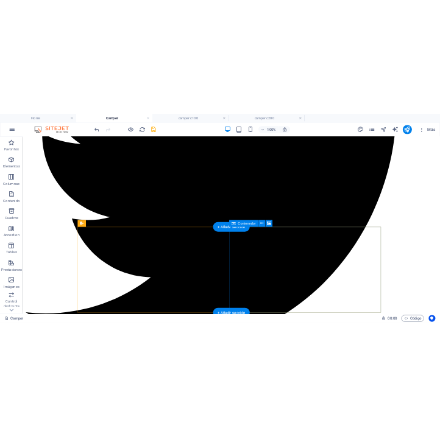
scroll to position [2141, 0]
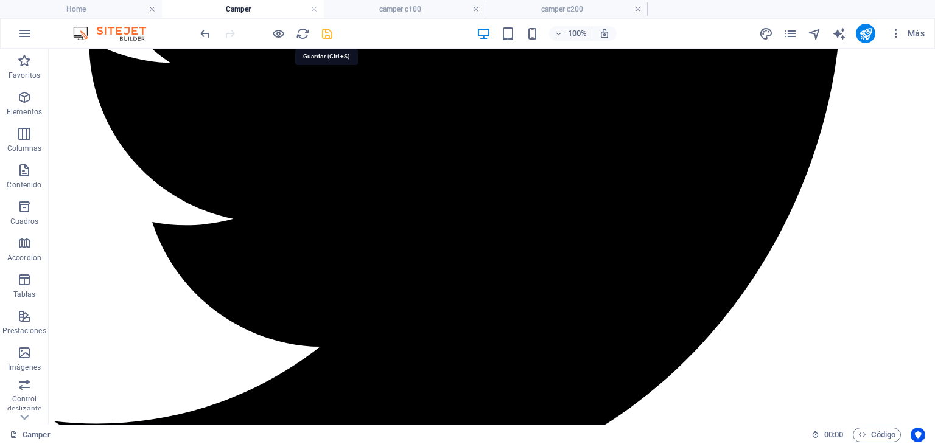
click at [325, 35] on icon "save" at bounding box center [327, 34] width 14 height 14
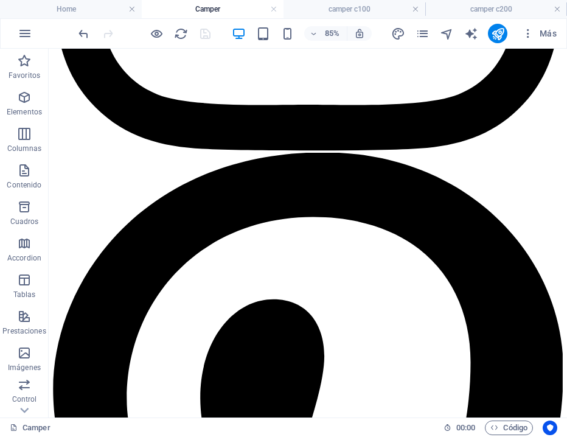
scroll to position [2313, 0]
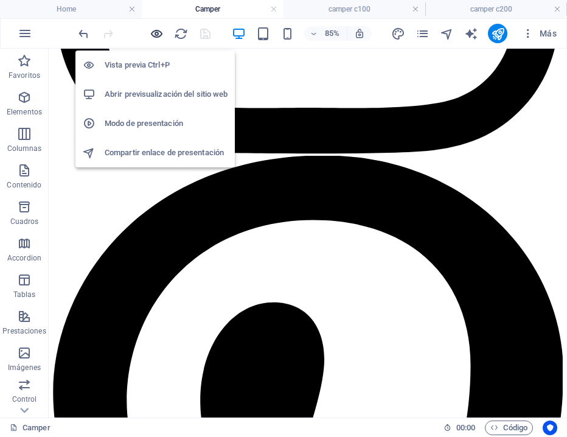
click at [155, 33] on icon "button" at bounding box center [157, 34] width 14 height 14
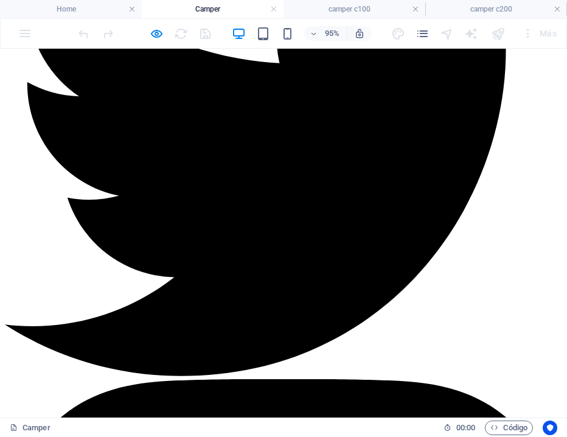
scroll to position [1461, 0]
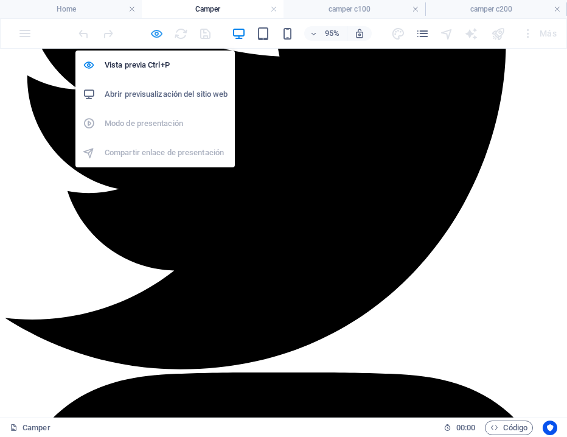
click at [158, 33] on icon "button" at bounding box center [157, 34] width 14 height 14
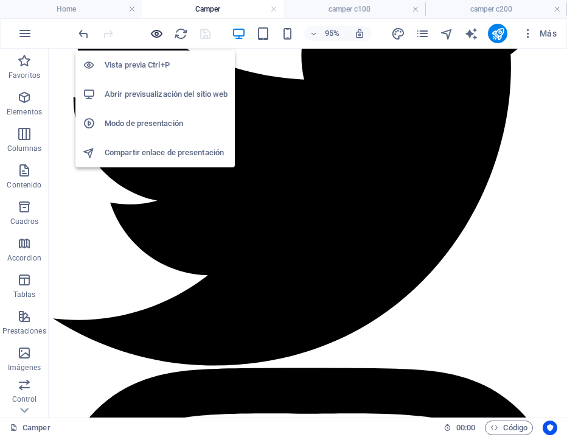
scroll to position [1467, 0]
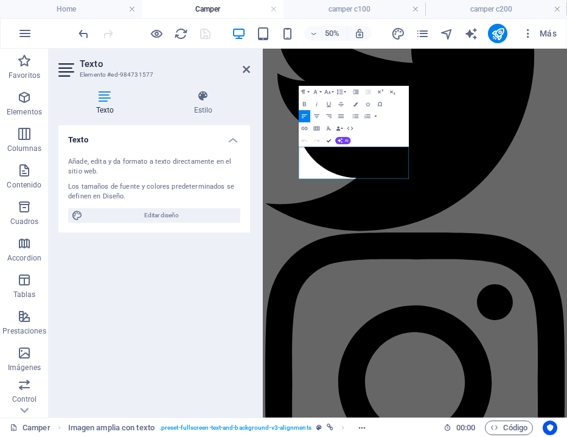
scroll to position [1467, 0]
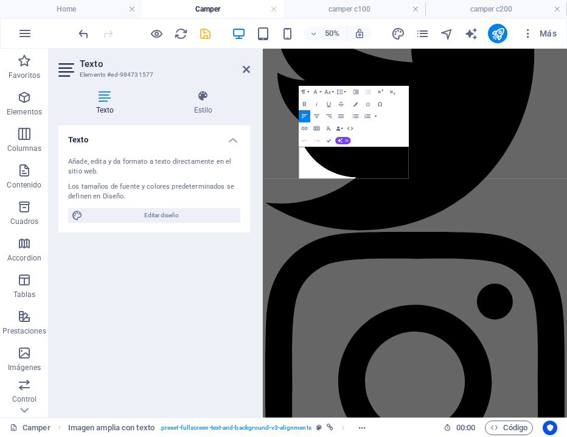
scroll to position [1467, 0]
copy p "Camper con diseño robusto de estilo militar, entregando a su vehículo una gran …"
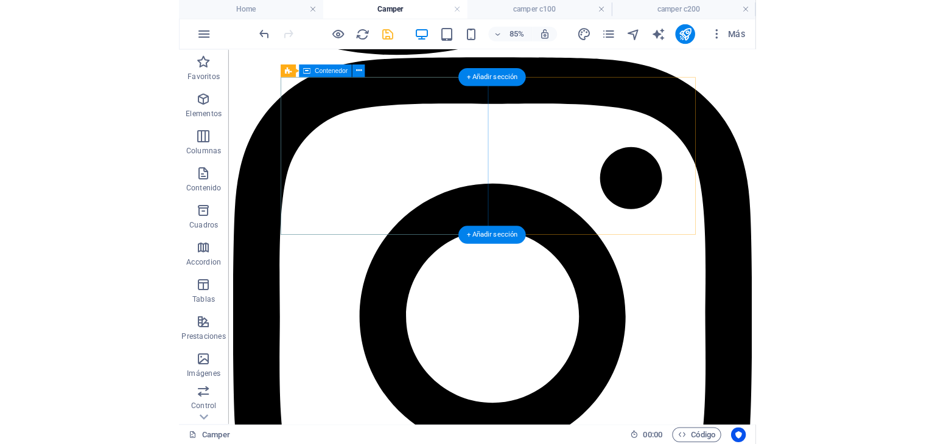
scroll to position [1833, 0]
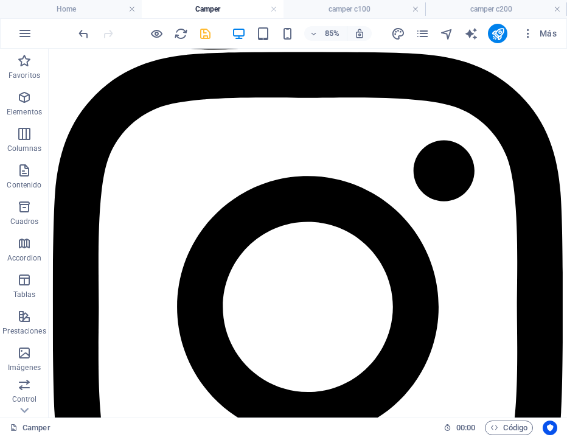
click at [200, 32] on icon "save" at bounding box center [205, 34] width 14 height 14
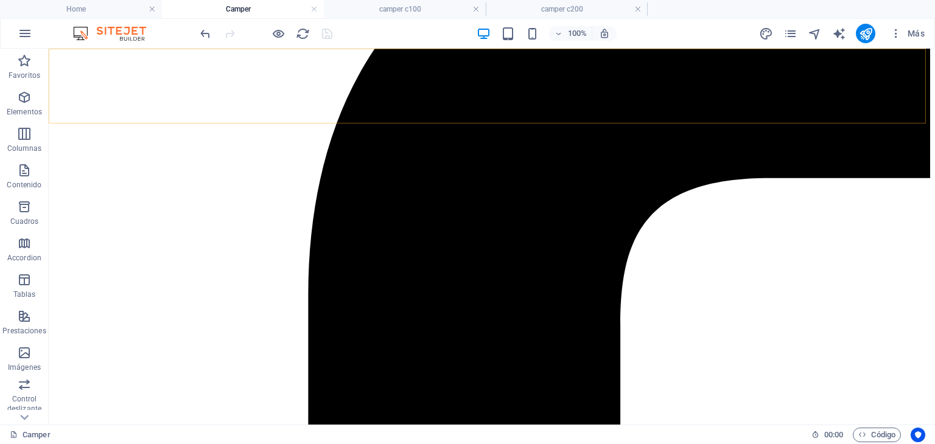
scroll to position [192, 0]
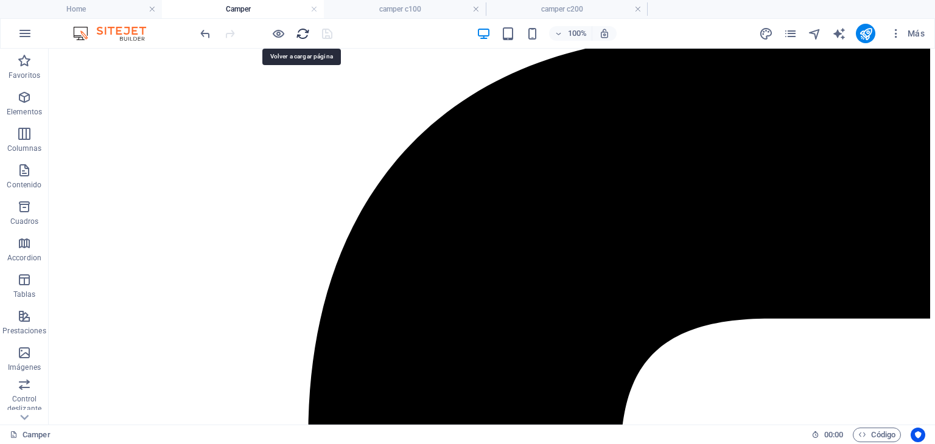
click at [301, 32] on icon "reload" at bounding box center [303, 34] width 14 height 14
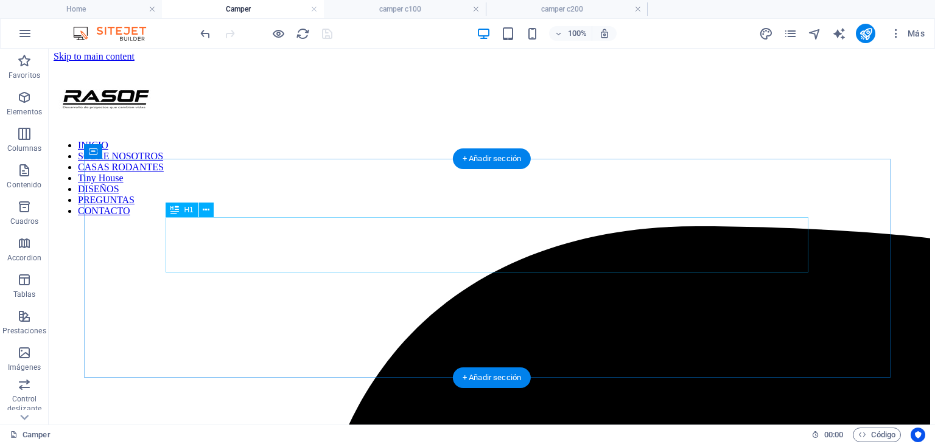
scroll to position [0, 0]
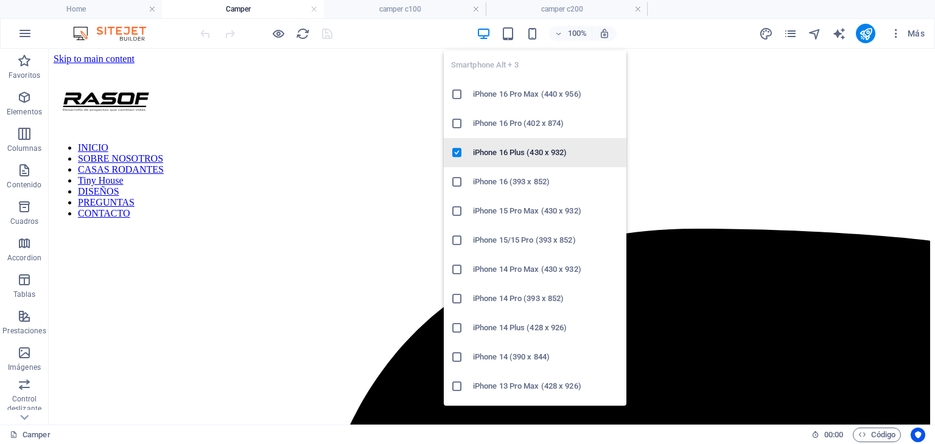
click at [509, 150] on h6 "iPhone 16 Plus (430 x 932)" at bounding box center [546, 153] width 146 height 15
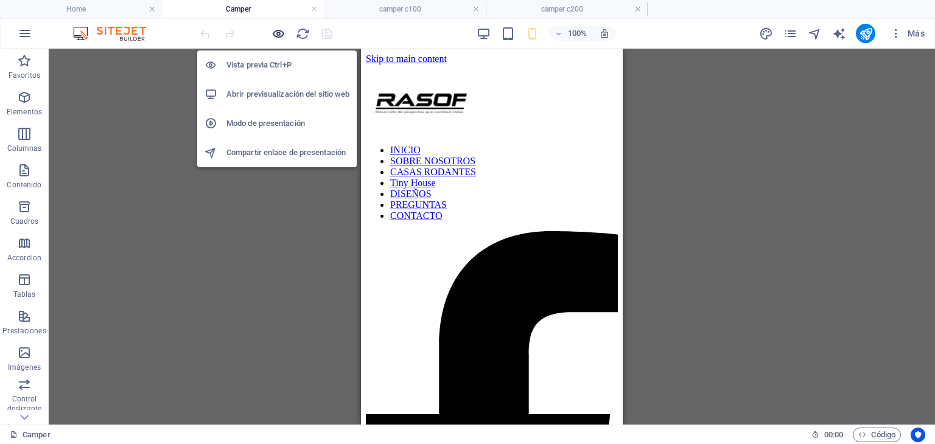
click at [273, 34] on icon "button" at bounding box center [279, 34] width 14 height 14
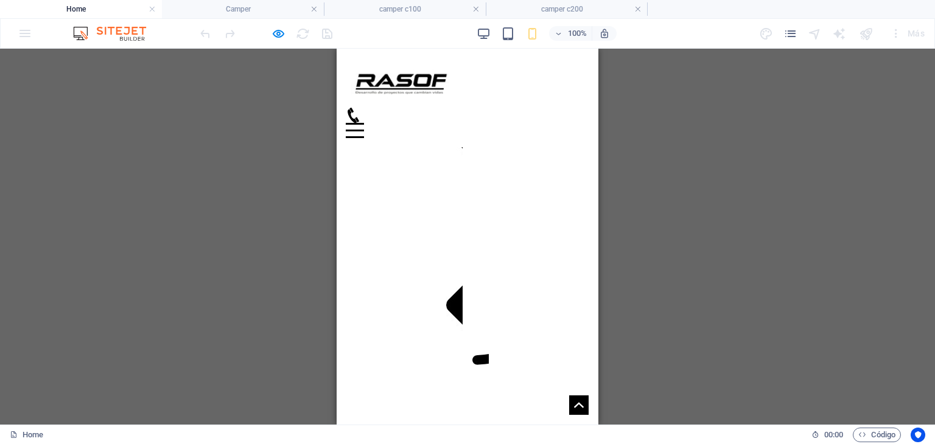
scroll to position [852, 0]
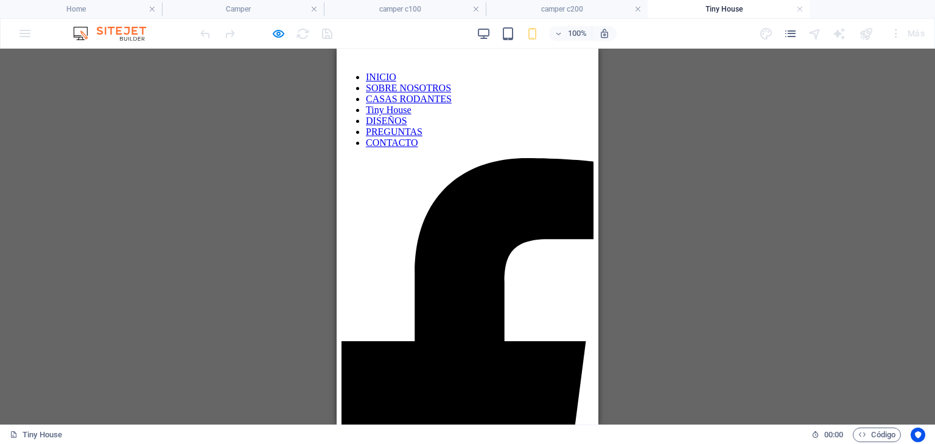
scroll to position [0, 0]
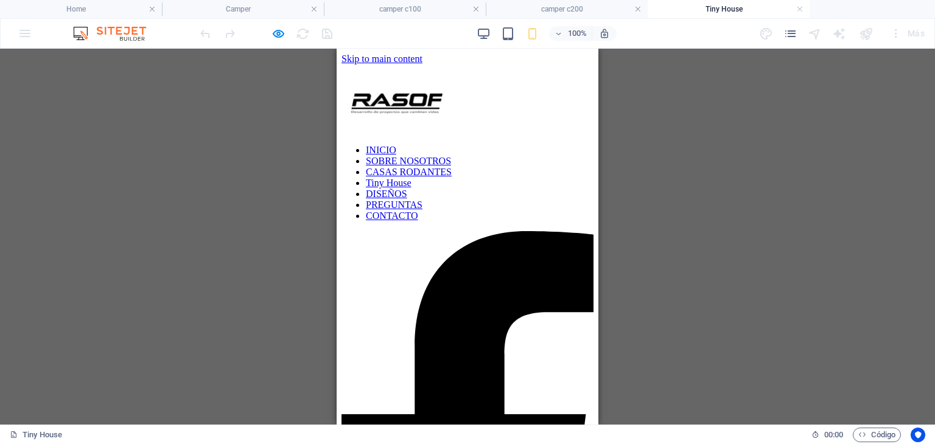
drag, startPoint x: 593, startPoint y: 329, endPoint x: 939, endPoint y: 107, distance: 411.9
click at [461, 222] on nav "INICIO SOBRE NOSOTROS CASAS RODANTES Tiny House DISEÑOS PREGUNTAS CONTACTO" at bounding box center [468, 183] width 252 height 77
click at [455, 222] on nav "INICIO SOBRE NOSOTROS CASAS RODANTES Tiny House DISEÑOS PREGUNTAS CONTACTO" at bounding box center [468, 183] width 252 height 77
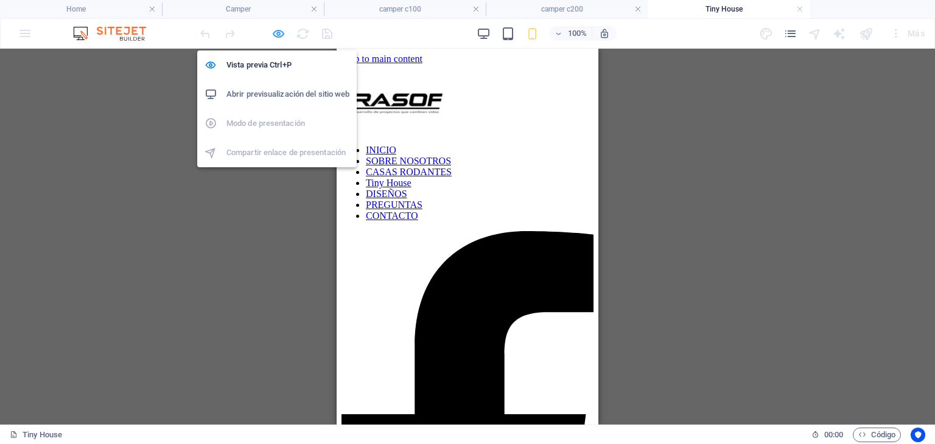
click at [275, 33] on icon "button" at bounding box center [279, 34] width 14 height 14
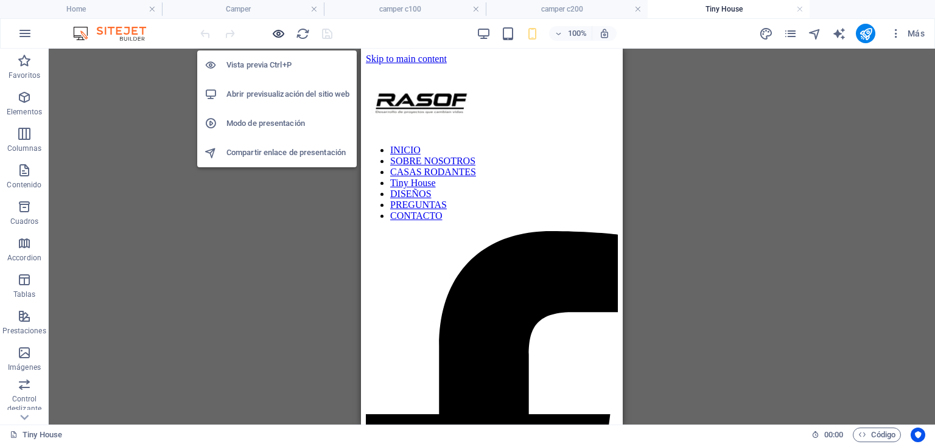
click at [275, 33] on icon "button" at bounding box center [279, 34] width 14 height 14
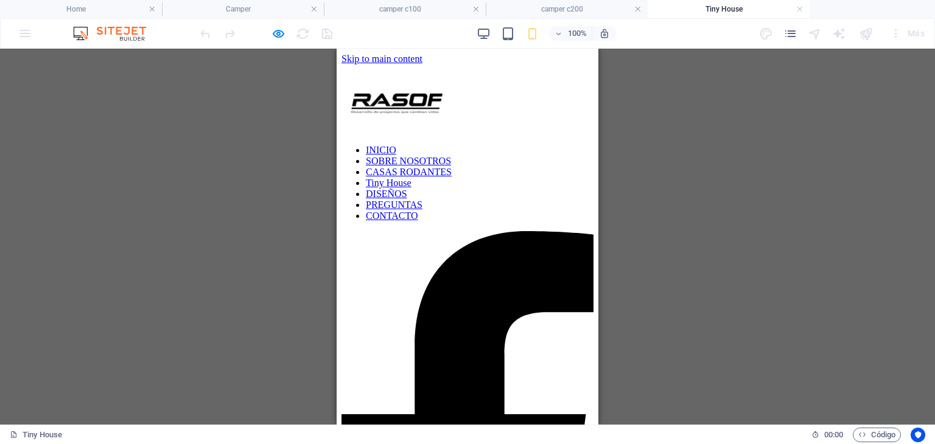
click at [407, 199] on link "DISEÑOS" at bounding box center [386, 194] width 41 height 10
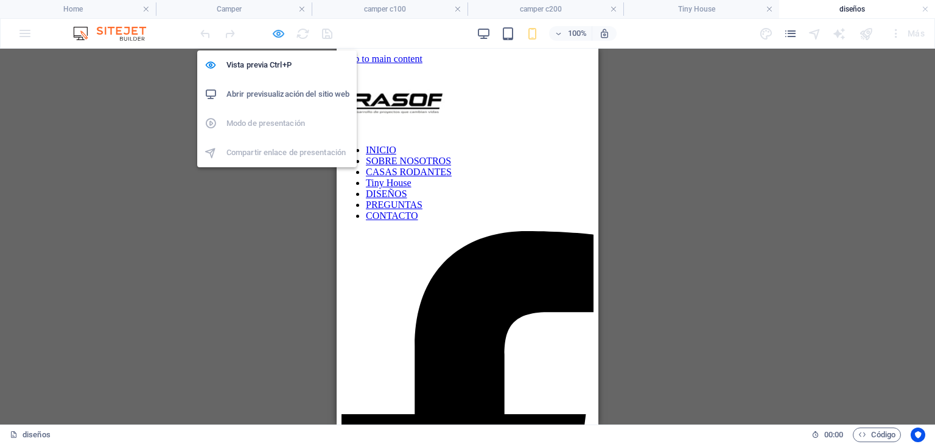
click at [280, 32] on icon "button" at bounding box center [279, 34] width 14 height 14
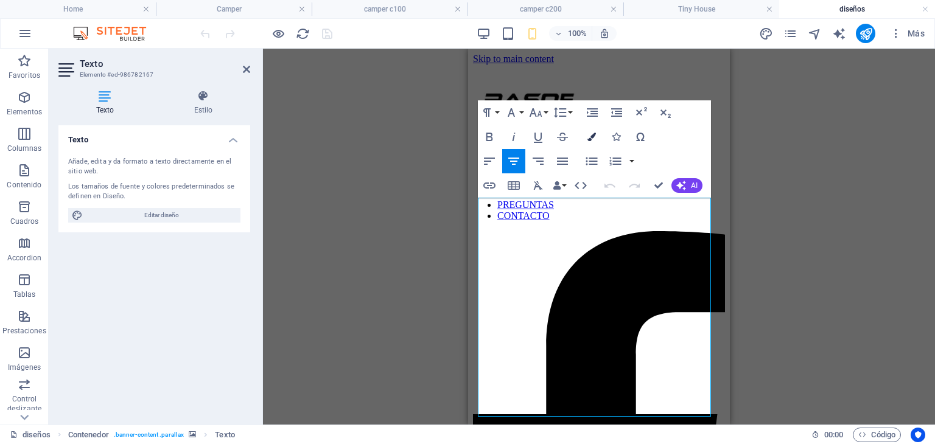
click at [594, 137] on icon "button" at bounding box center [591, 137] width 9 height 9
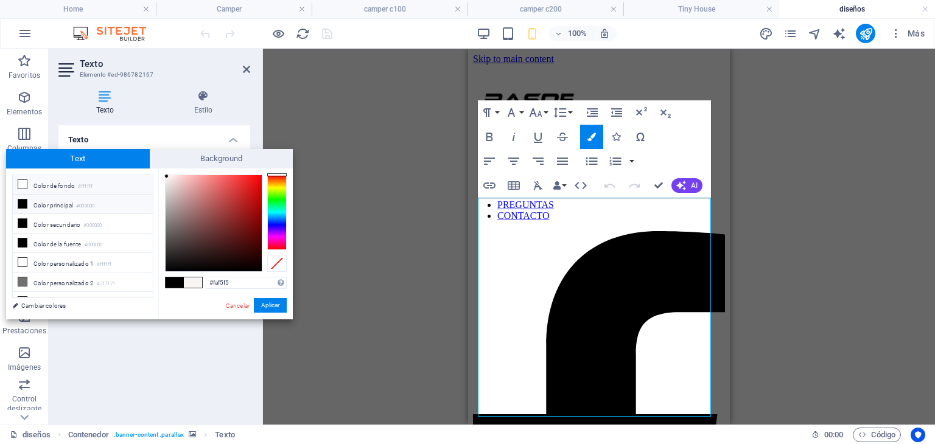
click at [41, 184] on li "Color de fondo #ffffff" at bounding box center [83, 184] width 140 height 19
drag, startPoint x: 163, startPoint y: 178, endPoint x: 163, endPoint y: 205, distance: 26.2
click at [163, 205] on div "#ffffff Formatos soportados #0852ed rgb(8, 82, 237) rgba(8, 82, 237, 90%) hsv(2…" at bounding box center [225, 333] width 135 height 328
click at [164, 202] on div "#ffffff Formatos soportados #0852ed rgb(8, 82, 237) rgba(8, 82, 237, 90%) hsv(2…" at bounding box center [225, 333] width 135 height 328
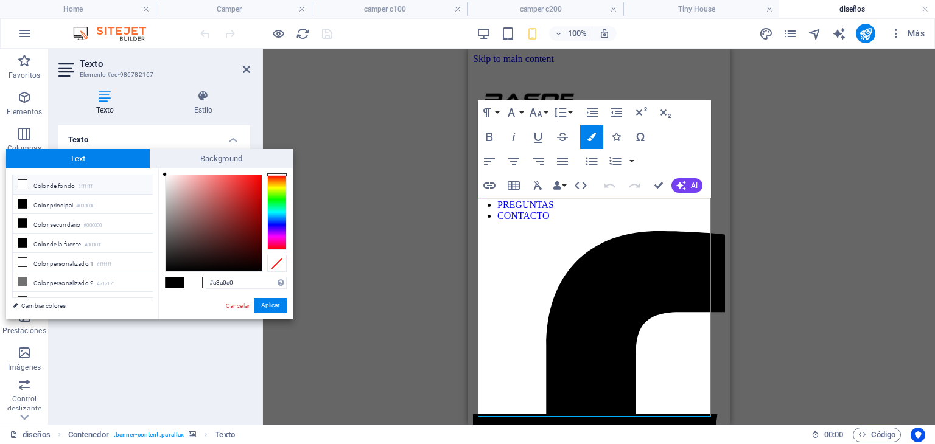
click at [167, 209] on div at bounding box center [214, 223] width 96 height 96
click at [164, 224] on div "#a3a0a0 Formatos soportados #0852ed rgb(8, 82, 237) rgba(8, 82, 237, 90%) hsv(2…" at bounding box center [225, 333] width 135 height 328
click at [167, 231] on div at bounding box center [214, 223] width 96 height 96
click at [270, 303] on button "Aplicar" at bounding box center [270, 305] width 33 height 15
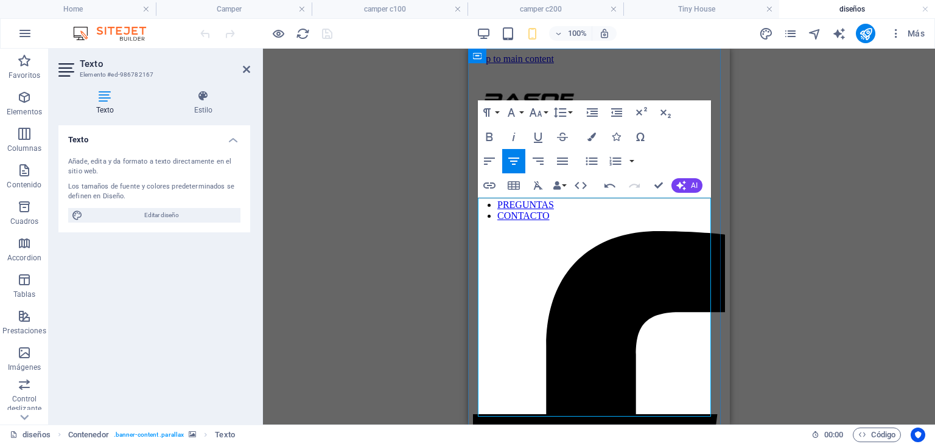
click at [592, 139] on icon "button" at bounding box center [591, 137] width 9 height 9
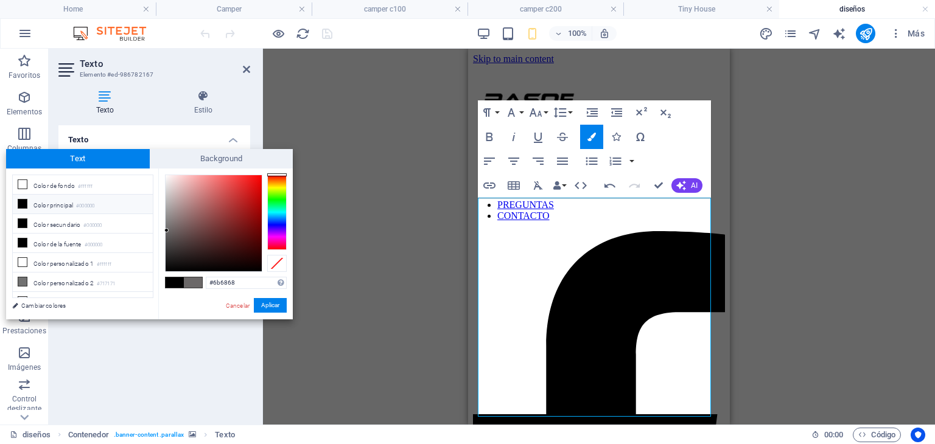
click at [68, 206] on li "Color principal #000000" at bounding box center [83, 204] width 140 height 19
click at [72, 184] on li "Color de fondo #ffffff" at bounding box center [83, 184] width 140 height 19
click at [69, 207] on li "Color principal #000000" at bounding box center [83, 204] width 140 height 19
type input "#000000"
click at [277, 308] on button "Aplicar" at bounding box center [270, 305] width 33 height 15
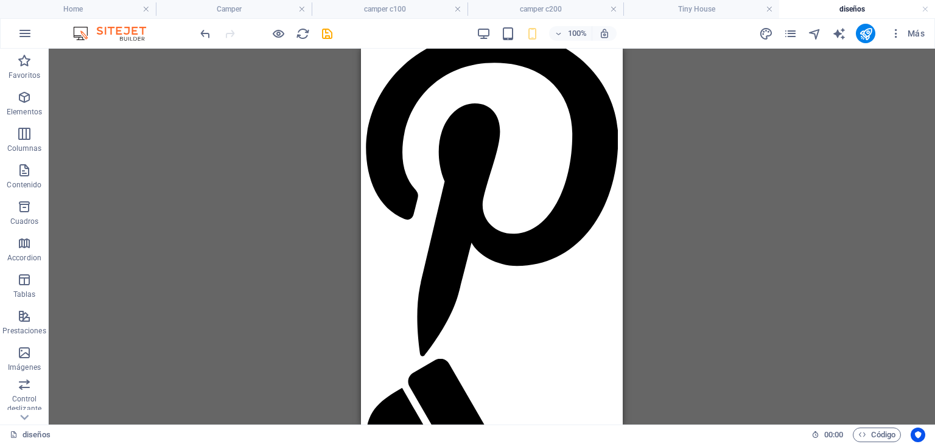
scroll to position [1157, 0]
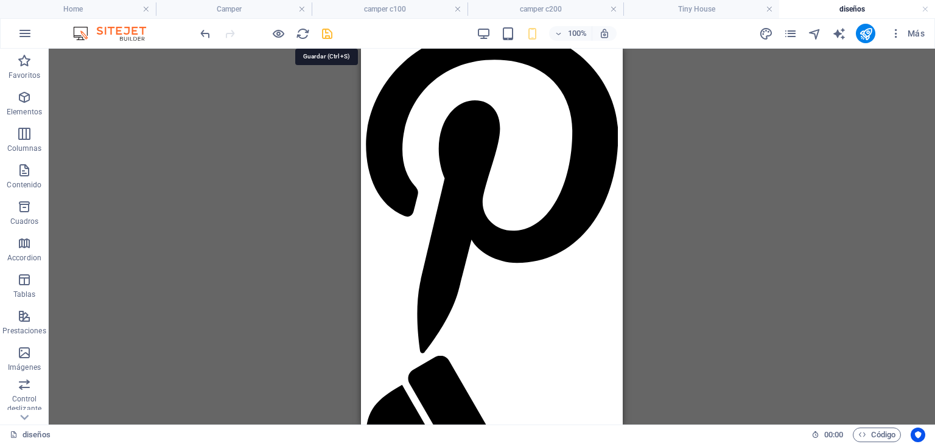
click at [325, 37] on icon "save" at bounding box center [327, 34] width 14 height 14
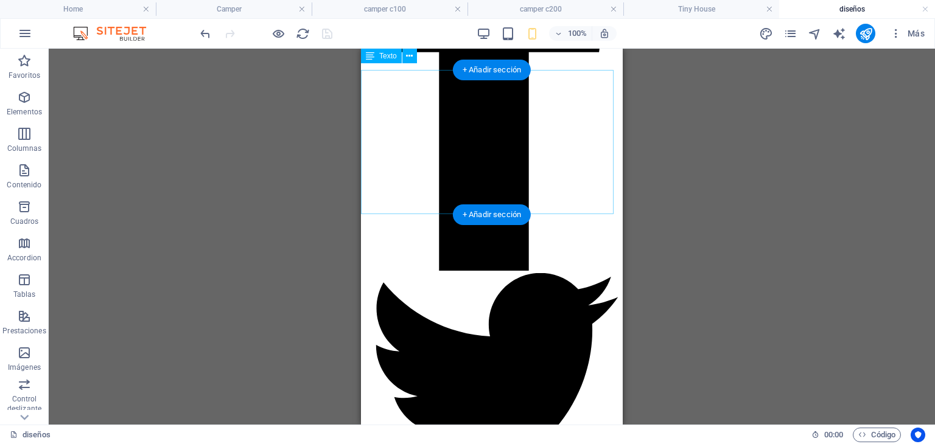
scroll to position [426, 0]
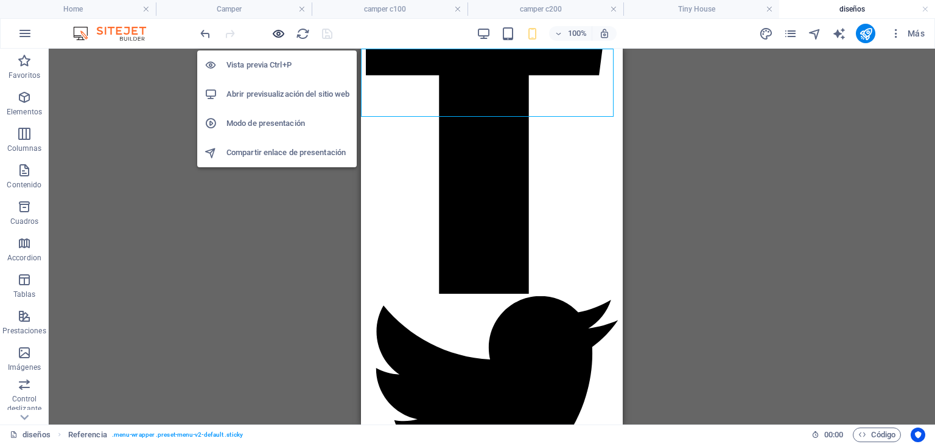
click at [280, 36] on icon "button" at bounding box center [279, 34] width 14 height 14
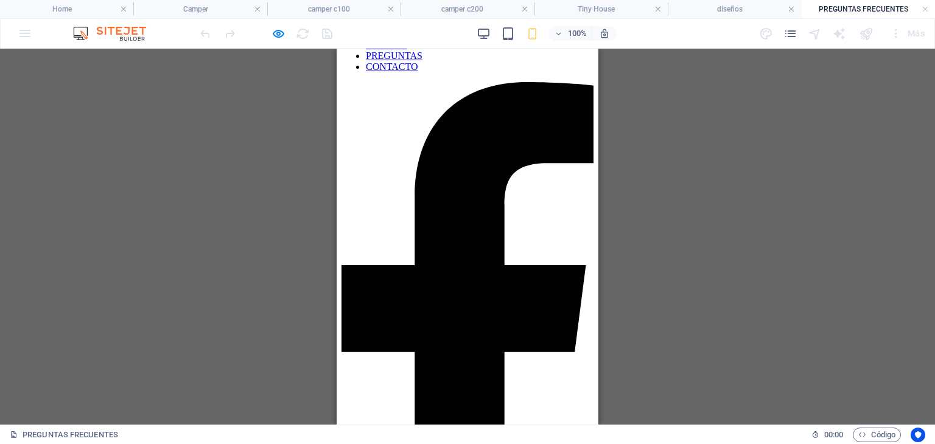
scroll to position [0, 0]
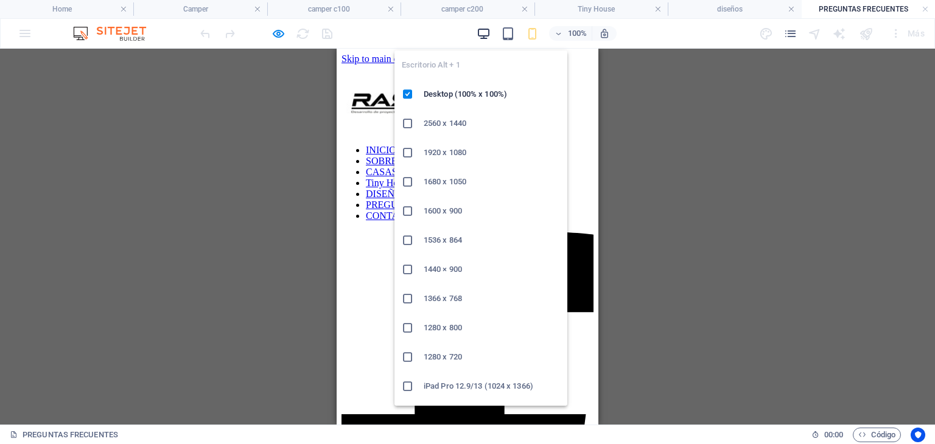
click at [480, 33] on icon "button" at bounding box center [484, 34] width 14 height 14
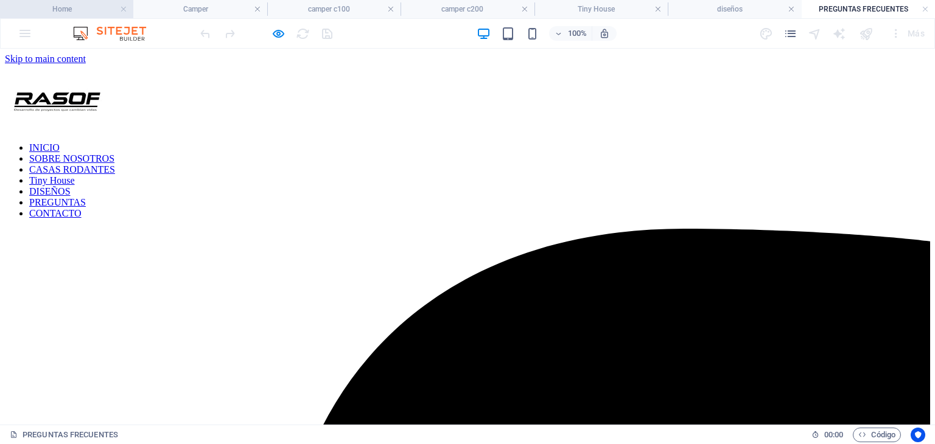
click at [65, 4] on h4 "Home" at bounding box center [66, 8] width 133 height 13
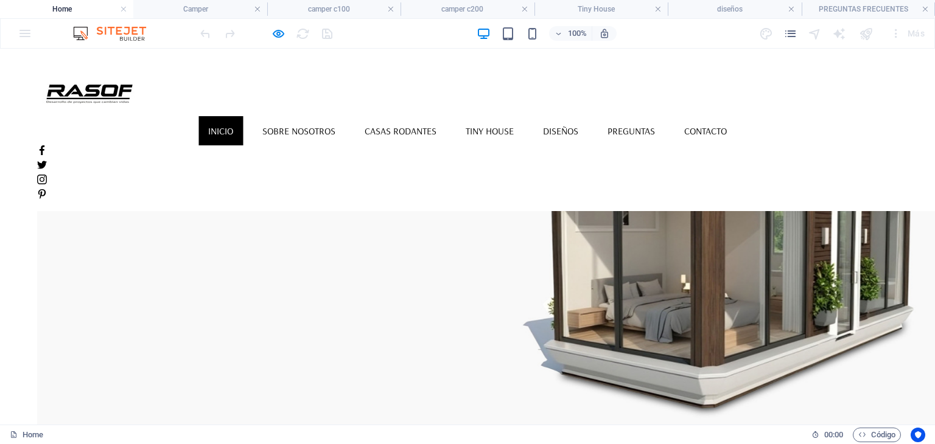
scroll to position [852, 0]
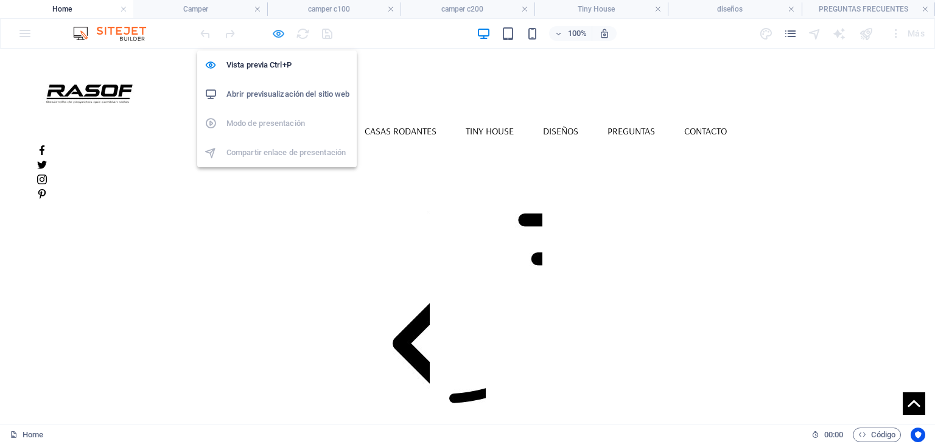
click at [278, 37] on icon "button" at bounding box center [279, 34] width 14 height 14
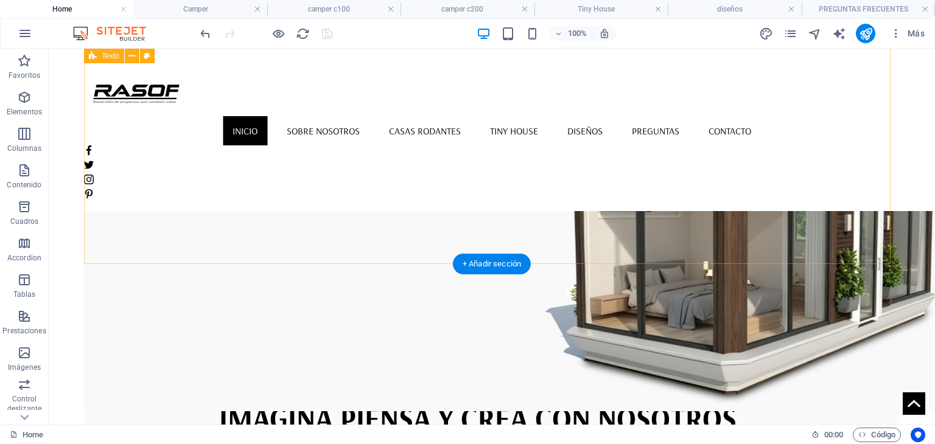
scroll to position [61, 0]
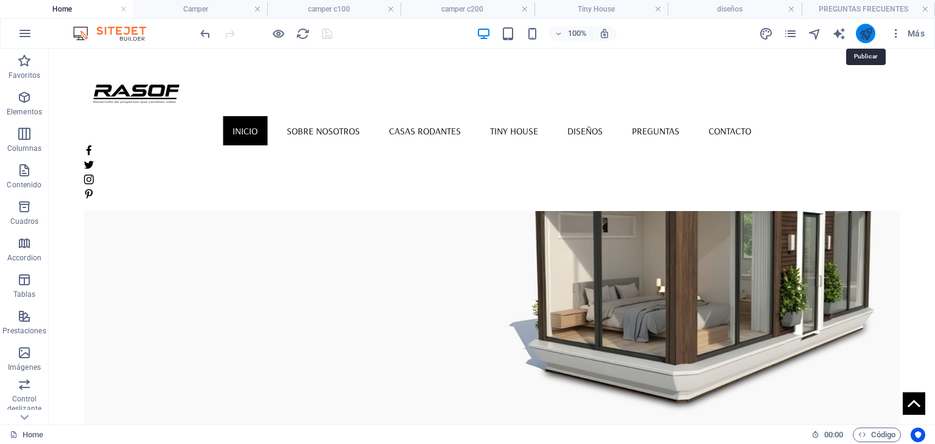
click at [869, 33] on icon "publish" at bounding box center [866, 34] width 14 height 14
